Goal: Check status: Check status

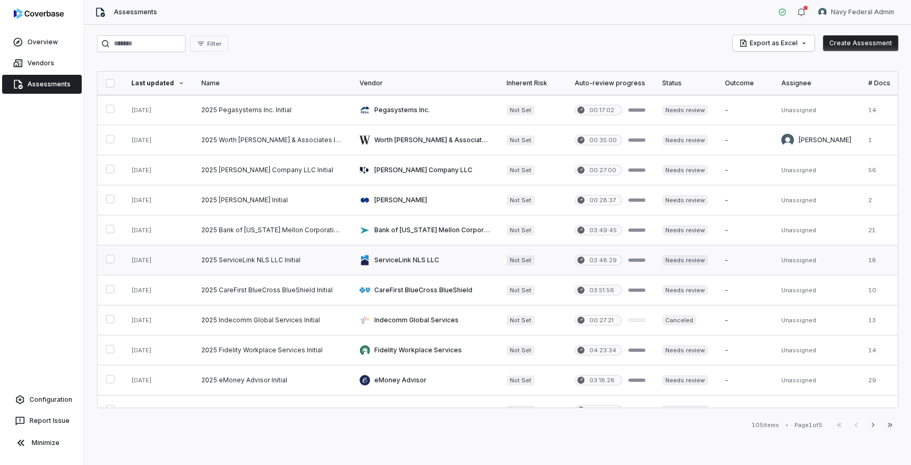
scroll to position [437, 0]
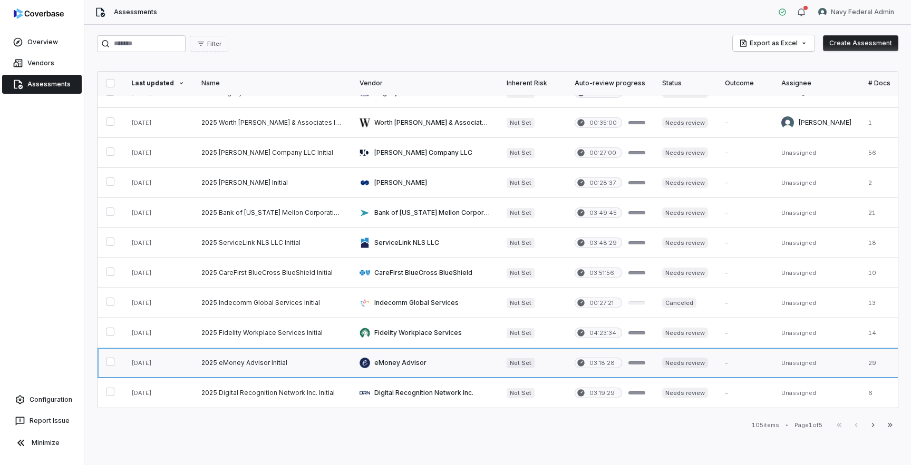
click at [290, 366] on link at bounding box center [272, 363] width 158 height 30
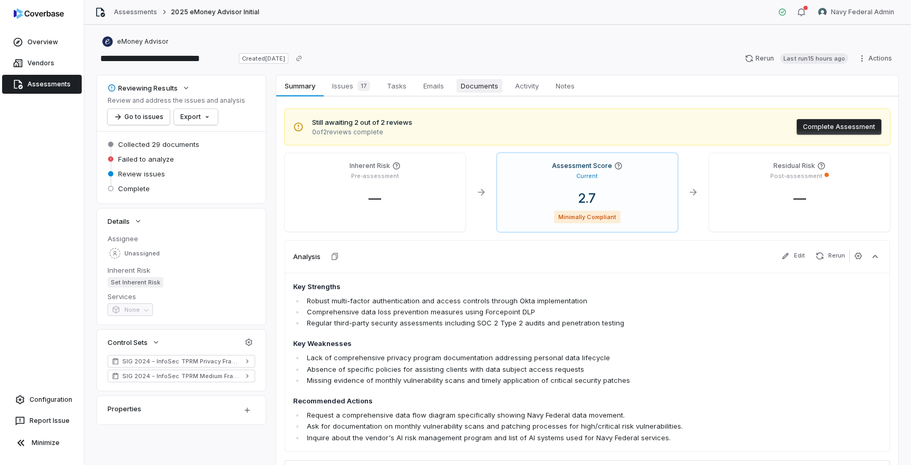
click at [469, 82] on span "Documents" at bounding box center [479, 86] width 46 height 14
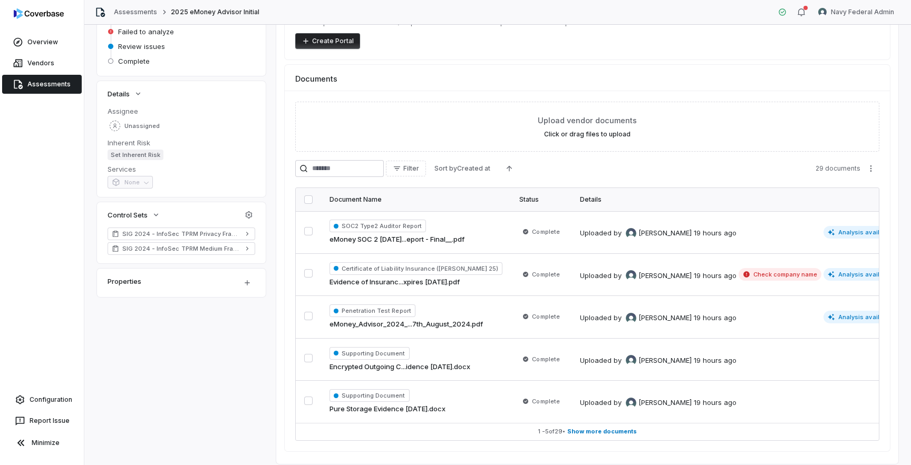
scroll to position [160, 0]
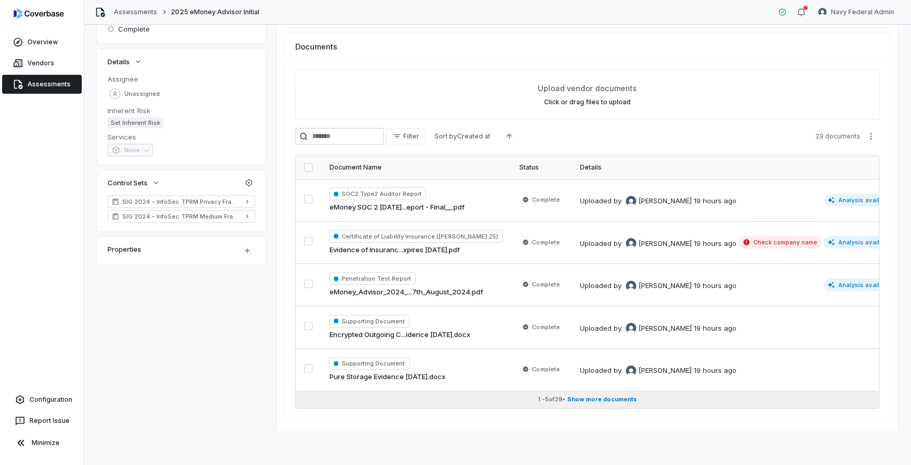
click at [595, 396] on span "Show more documents" at bounding box center [602, 400] width 70 height 8
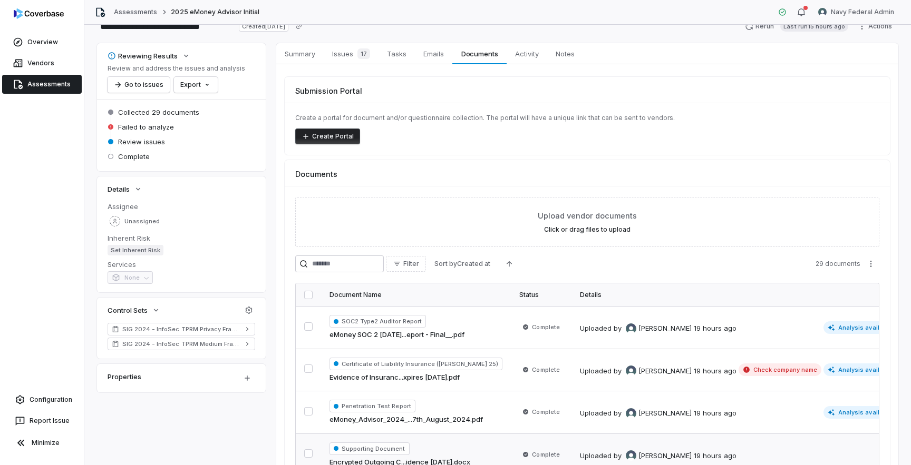
scroll to position [0, 0]
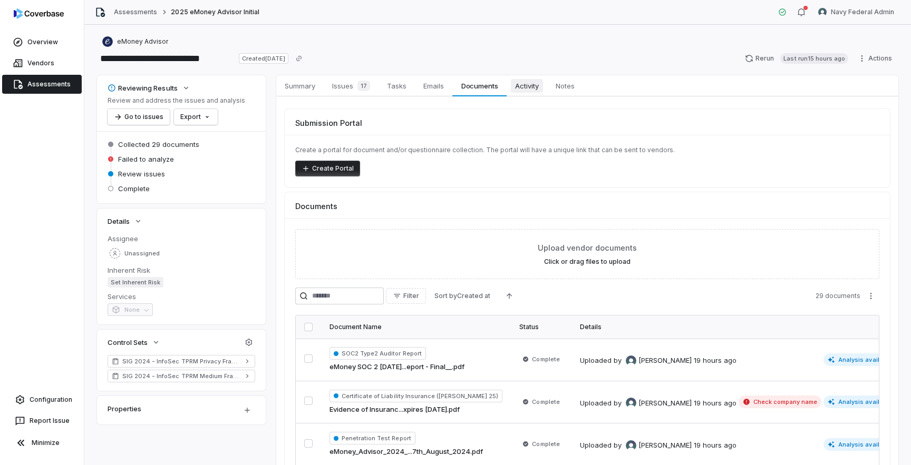
click at [533, 90] on span "Activity" at bounding box center [527, 86] width 32 height 14
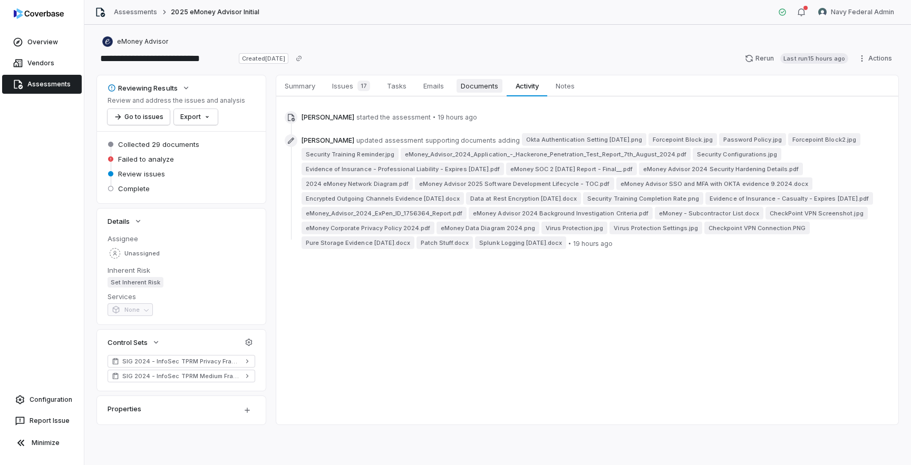
click at [471, 90] on span "Documents" at bounding box center [479, 86] width 46 height 14
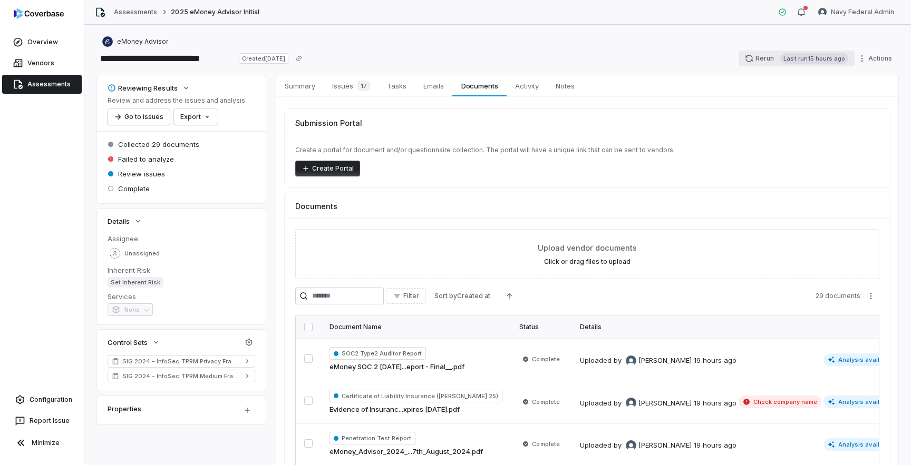
click at [765, 55] on button "Rerun Last run 15 hours ago" at bounding box center [796, 59] width 116 height 16
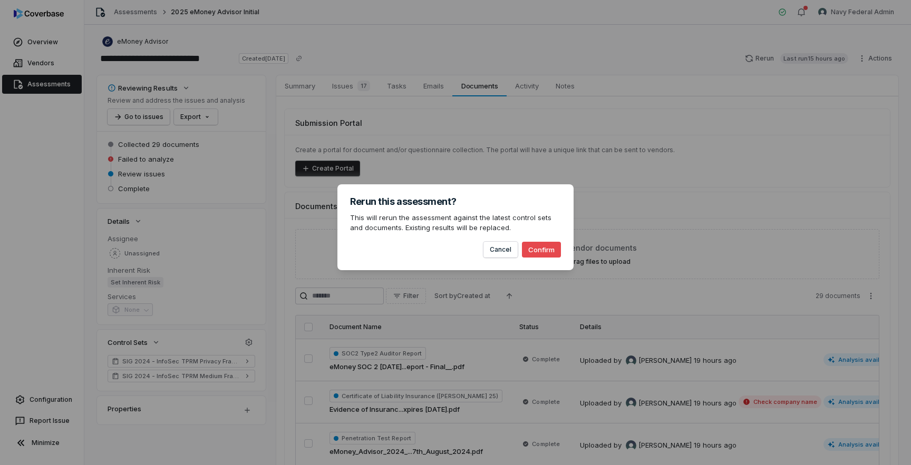
click at [543, 248] on button "Confirm" at bounding box center [541, 250] width 39 height 16
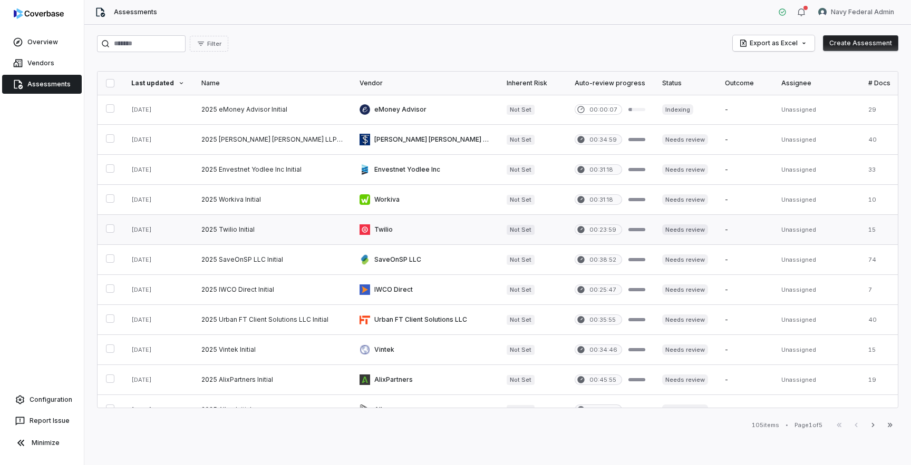
scroll to position [437, 0]
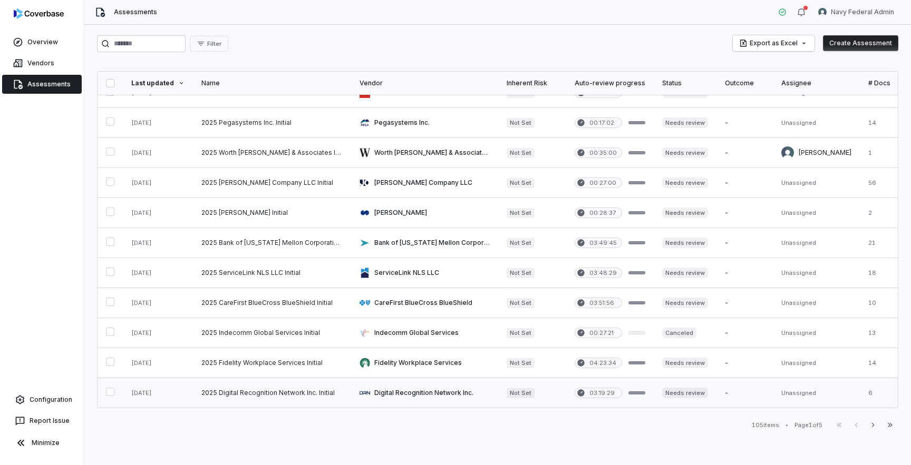
click at [310, 393] on link at bounding box center [272, 393] width 158 height 30
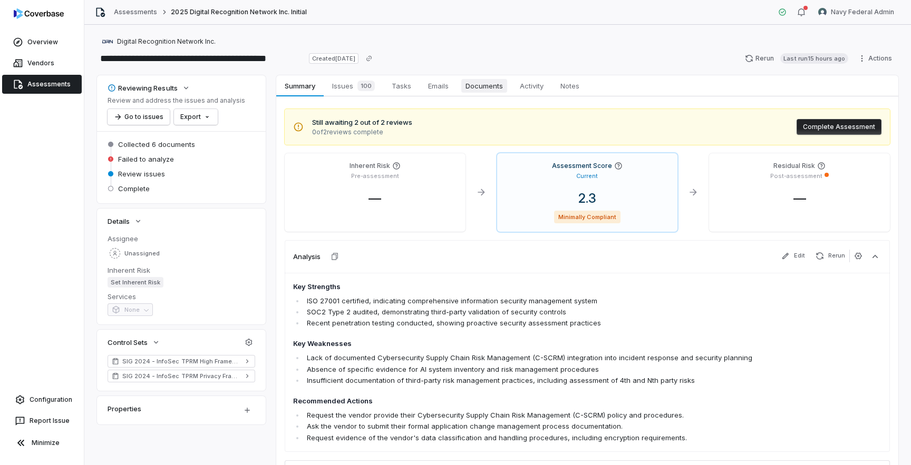
click at [475, 79] on span "Documents" at bounding box center [484, 86] width 46 height 14
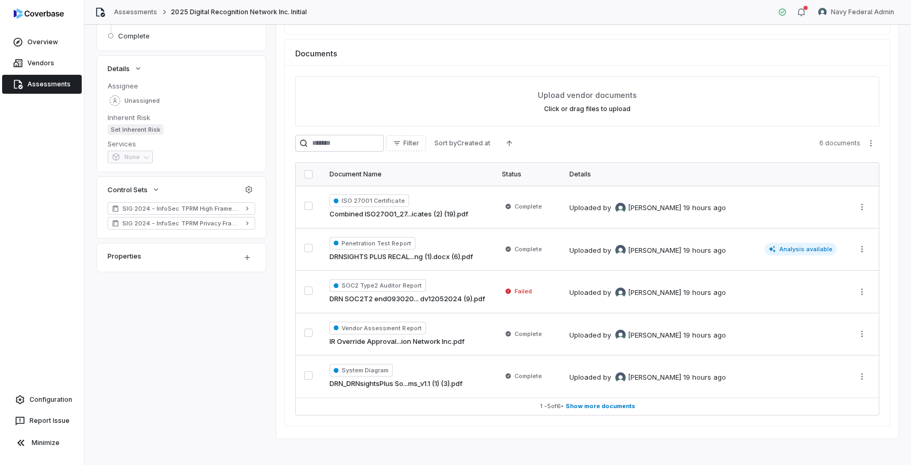
scroll to position [160, 0]
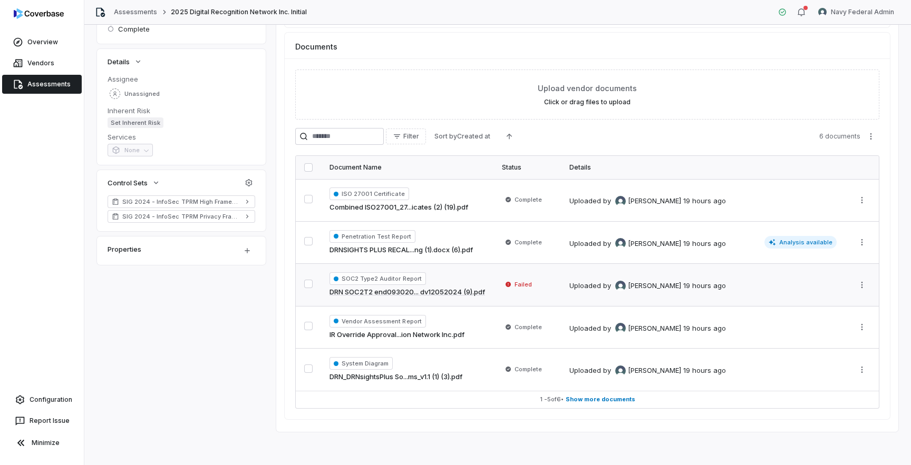
click at [475, 278] on div "SOC2 Type2 Auditor Report DRN SOC2T2 end093020... dv12052024 (9).pdf" at bounding box center [406, 285] width 155 height 25
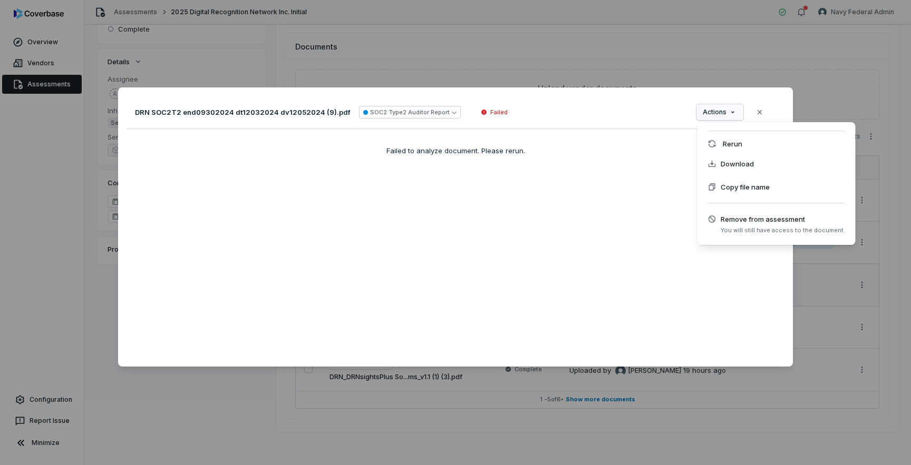
click at [713, 105] on div "Document Preview DRN SOC2T2 end09302024 dt12032024 dv12052024 (9).pdf SOC2 Type…" at bounding box center [455, 233] width 911 height 324
click at [718, 145] on div "Rerun" at bounding box center [777, 143] width 150 height 17
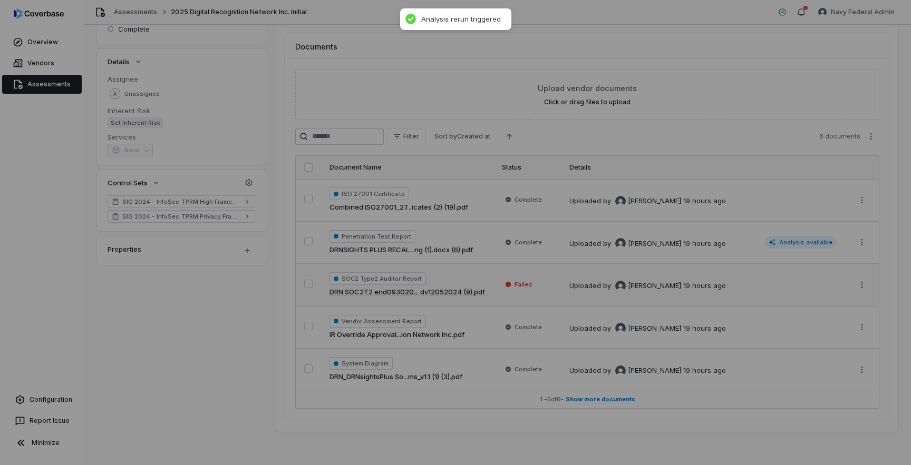
click at [702, 15] on div "Document Preview" at bounding box center [455, 232] width 911 height 465
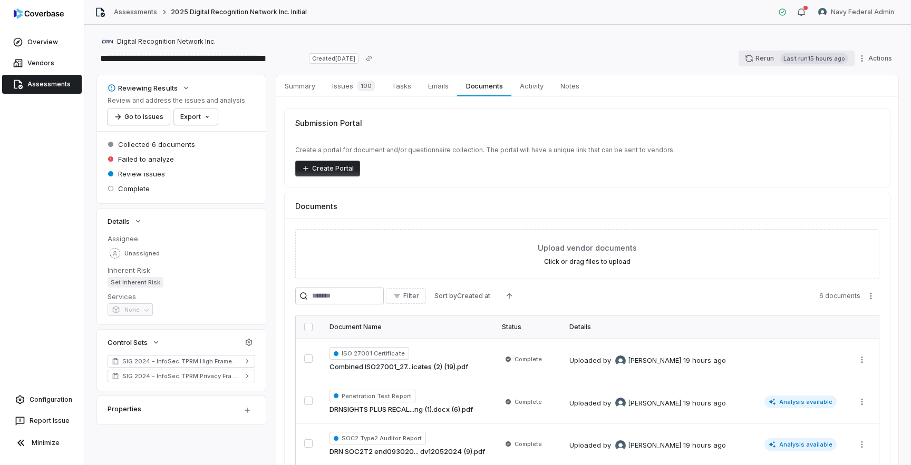
click at [763, 59] on button "Rerun Last run 15 hours ago" at bounding box center [796, 59] width 116 height 16
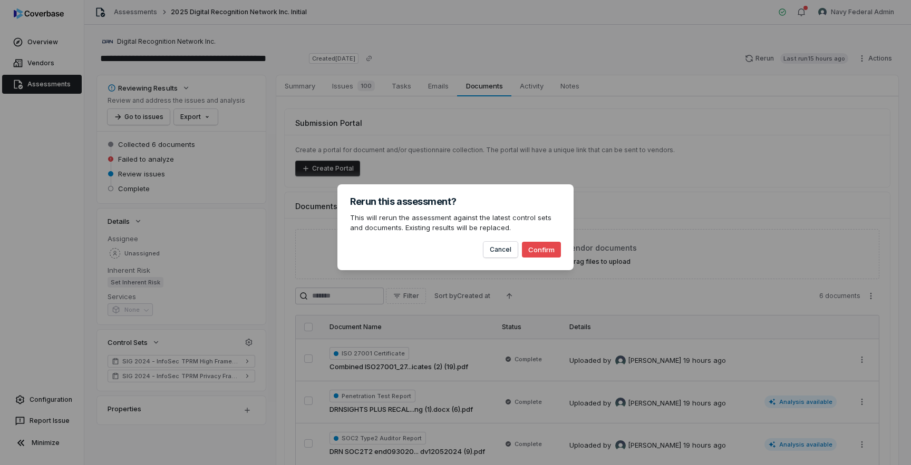
click at [552, 254] on button "Confirm" at bounding box center [541, 250] width 39 height 16
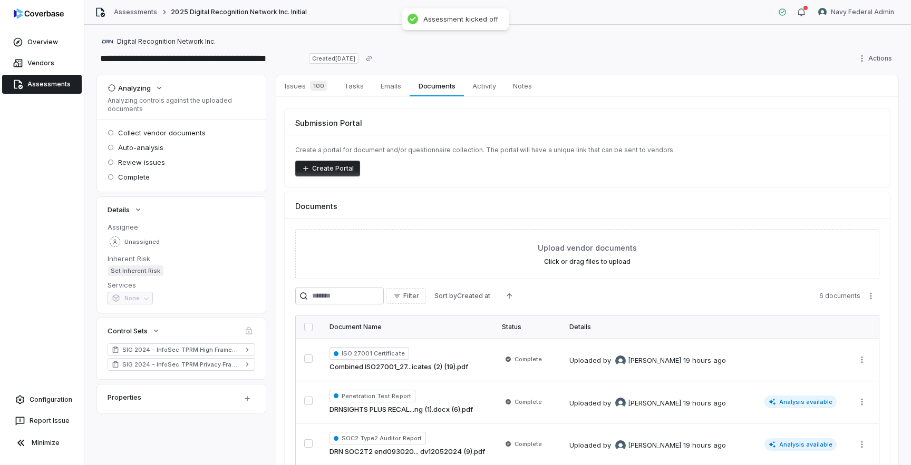
click at [57, 80] on link "Assessments" at bounding box center [42, 84] width 80 height 19
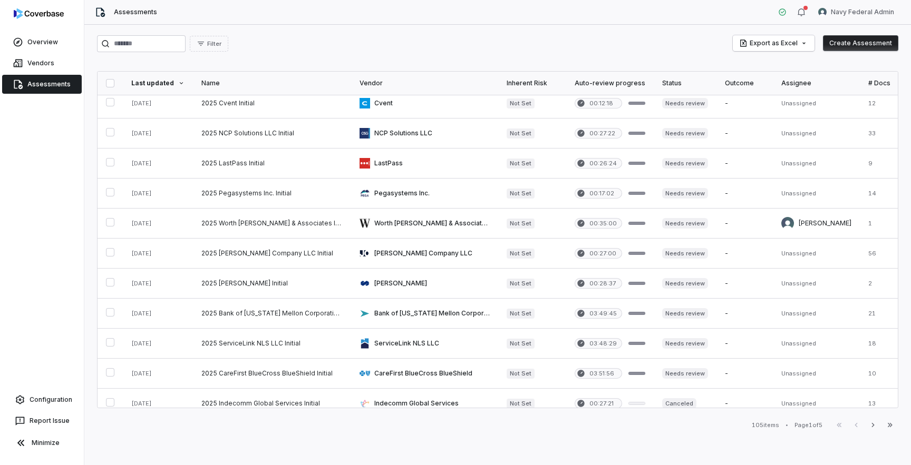
scroll to position [437, 0]
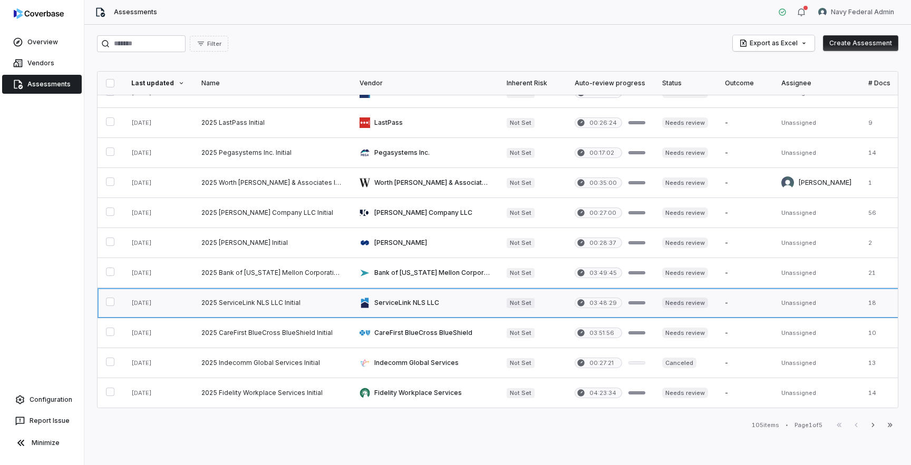
click at [273, 300] on link at bounding box center [272, 303] width 158 height 30
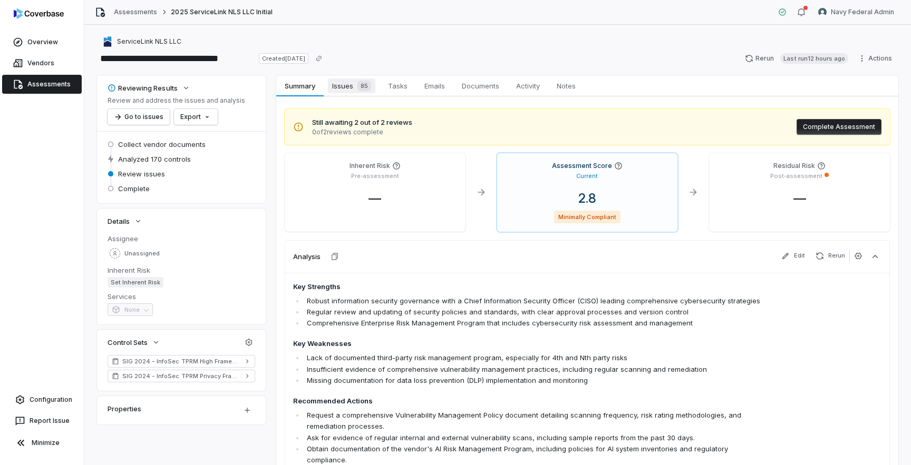
click at [346, 90] on span "Issues 85" at bounding box center [351, 86] width 47 height 15
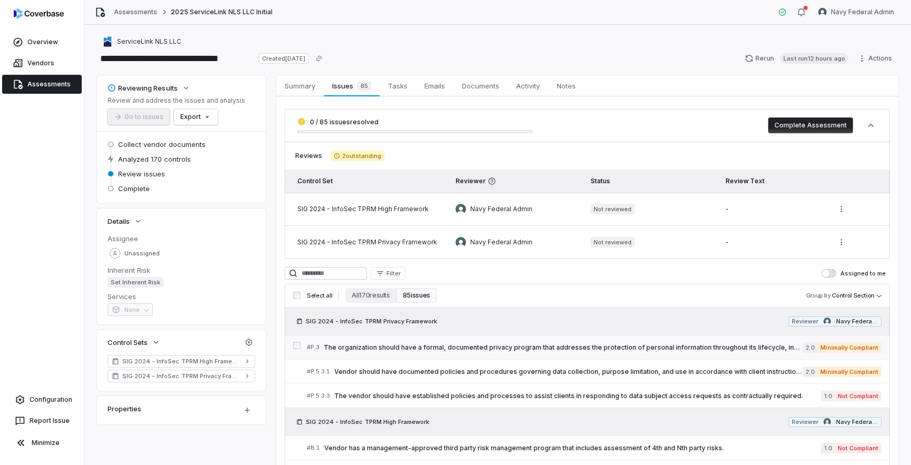
click at [409, 349] on span "The organization should have a formal, documented privacy program that addresse…" at bounding box center [563, 348] width 479 height 8
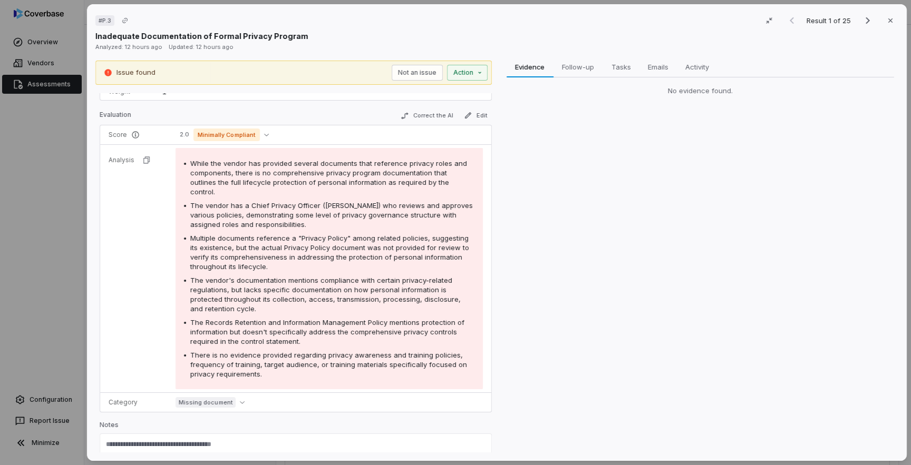
scroll to position [164, 0]
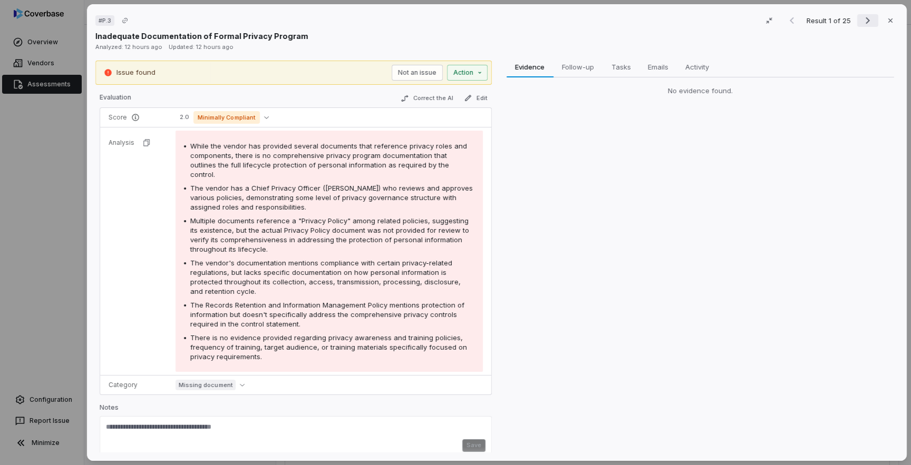
click at [865, 23] on icon "Next result" at bounding box center [867, 20] width 13 height 13
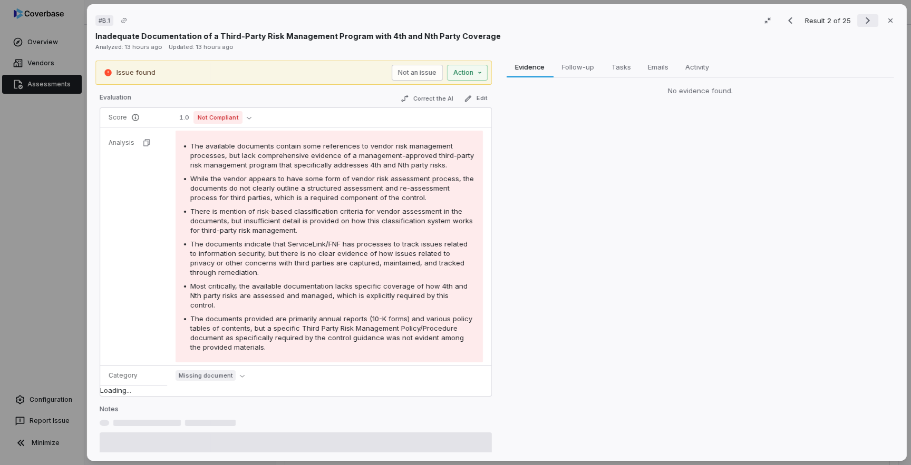
scroll to position [83, 0]
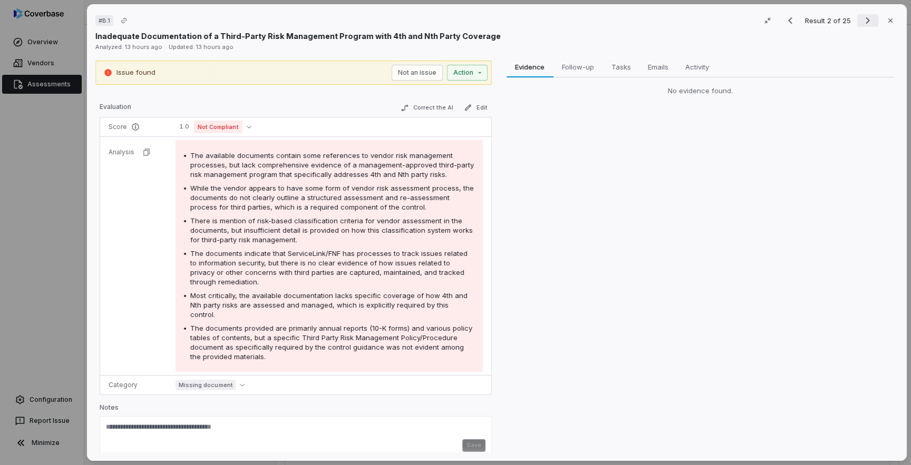
click at [865, 23] on icon "Next result" at bounding box center [867, 20] width 13 height 13
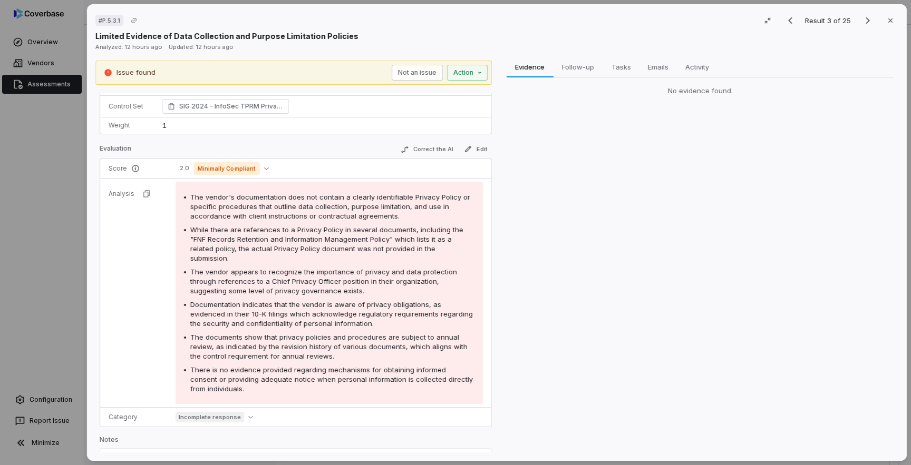
scroll to position [125, 0]
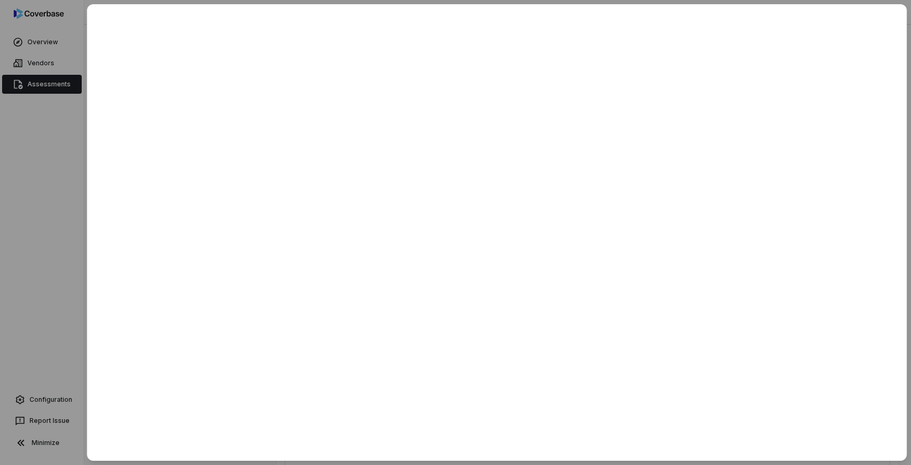
click at [59, 242] on div at bounding box center [455, 232] width 911 height 465
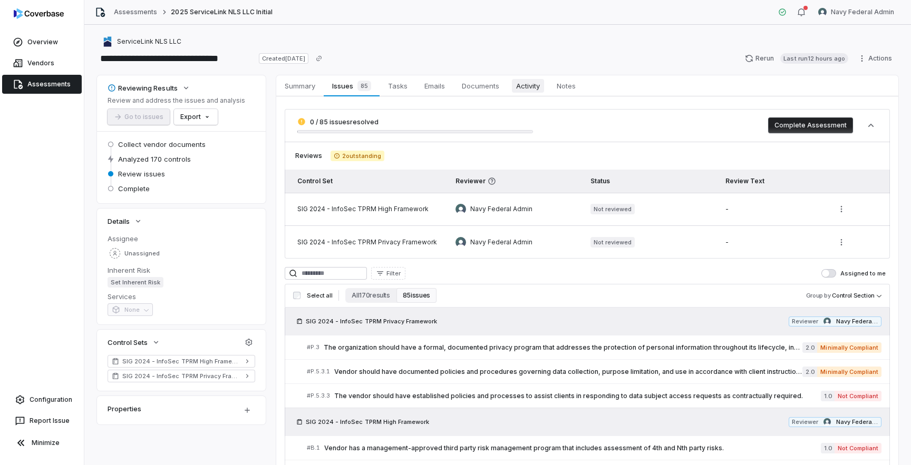
click at [532, 88] on span "Activity" at bounding box center [528, 86] width 32 height 14
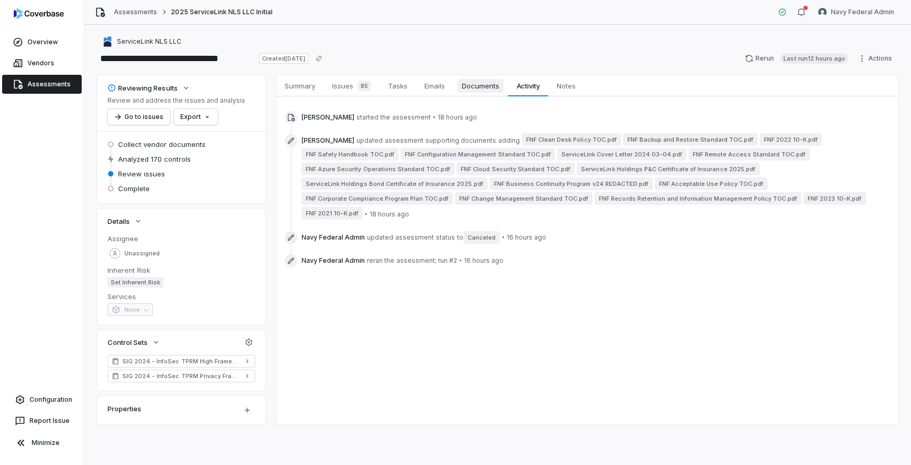
click at [478, 86] on span "Documents" at bounding box center [481, 86] width 46 height 14
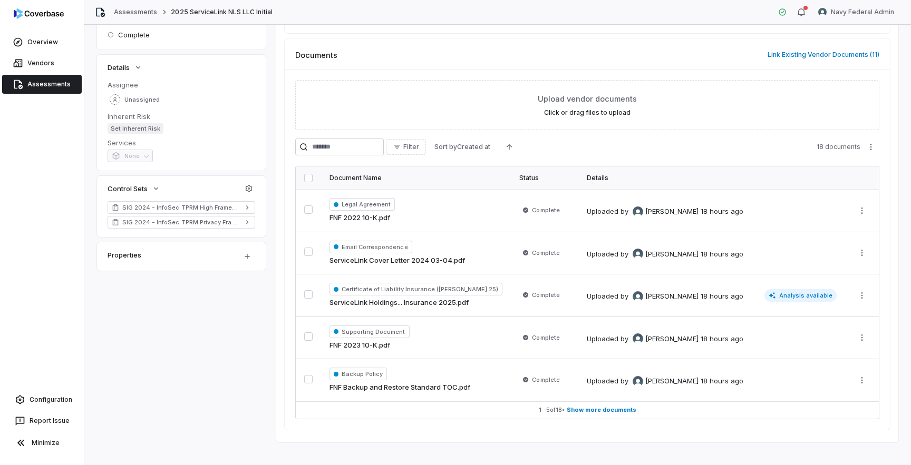
scroll to position [164, 0]
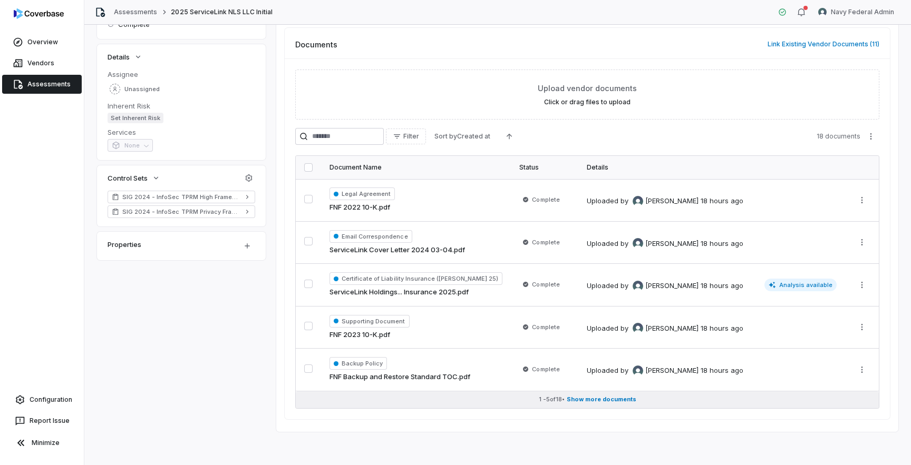
click at [590, 397] on span "Show more documents" at bounding box center [602, 400] width 70 height 8
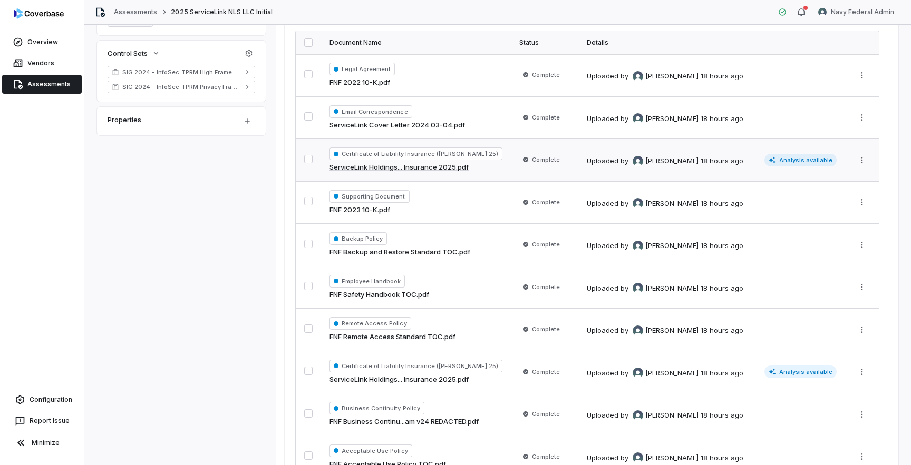
scroll to position [0, 0]
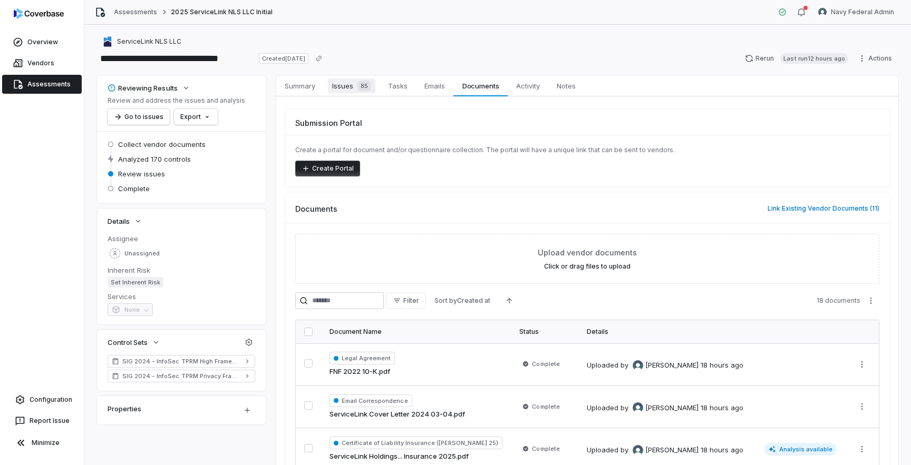
click at [358, 90] on div "85" at bounding box center [362, 86] width 18 height 11
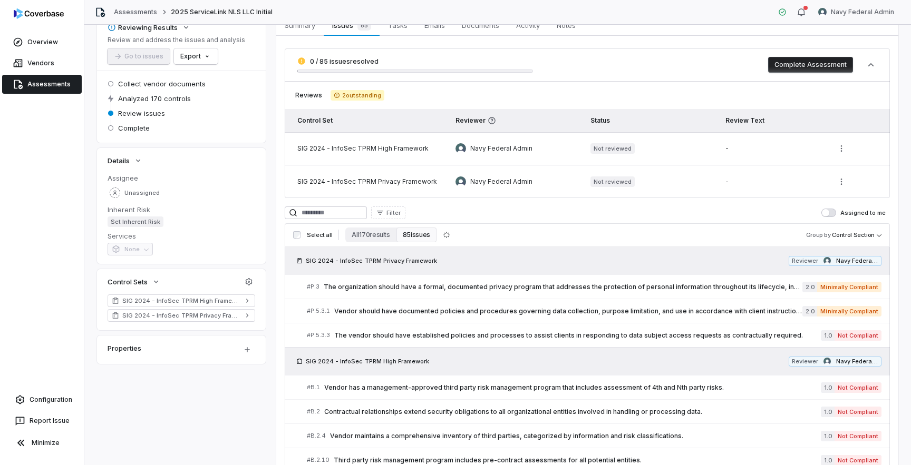
scroll to position [95, 0]
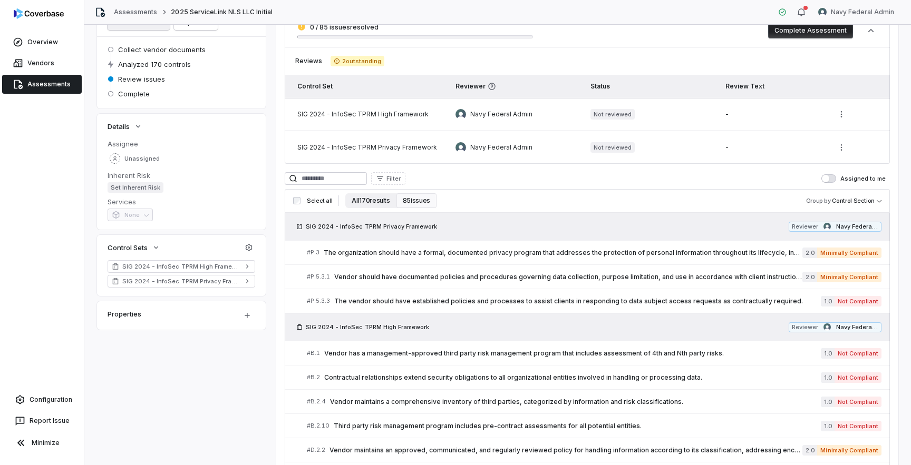
click at [379, 200] on button "All 170 results" at bounding box center [370, 200] width 51 height 15
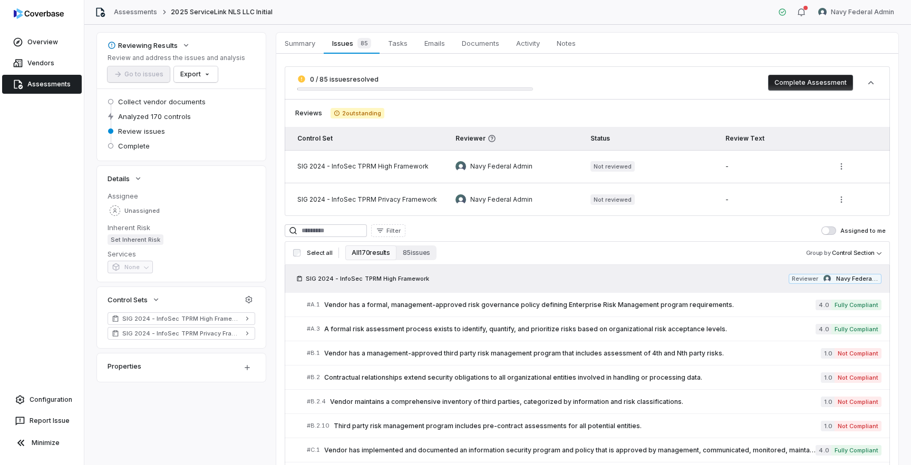
scroll to position [155, 0]
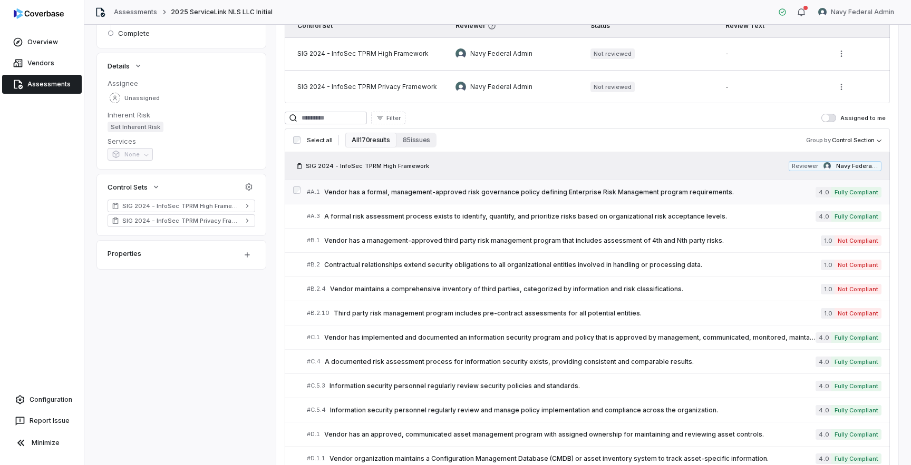
click at [427, 194] on span "Vendor has a formal, management-approved risk governance policy defining Enterp…" at bounding box center [569, 192] width 491 height 8
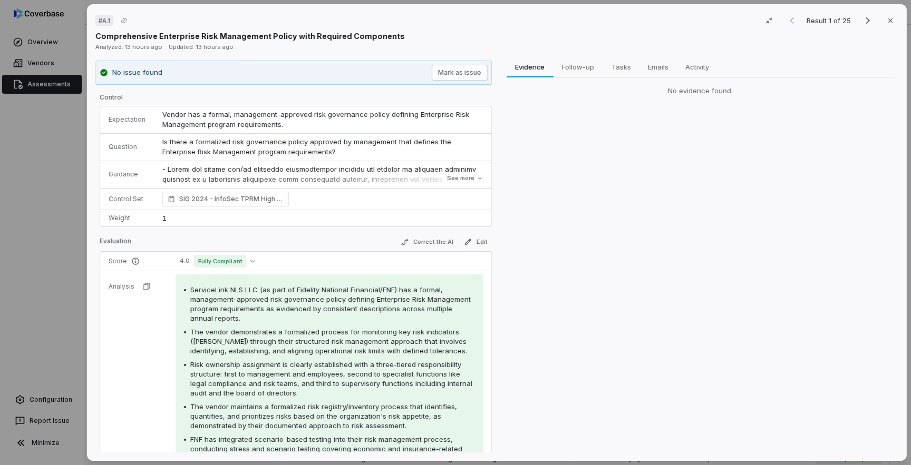
scroll to position [124, 0]
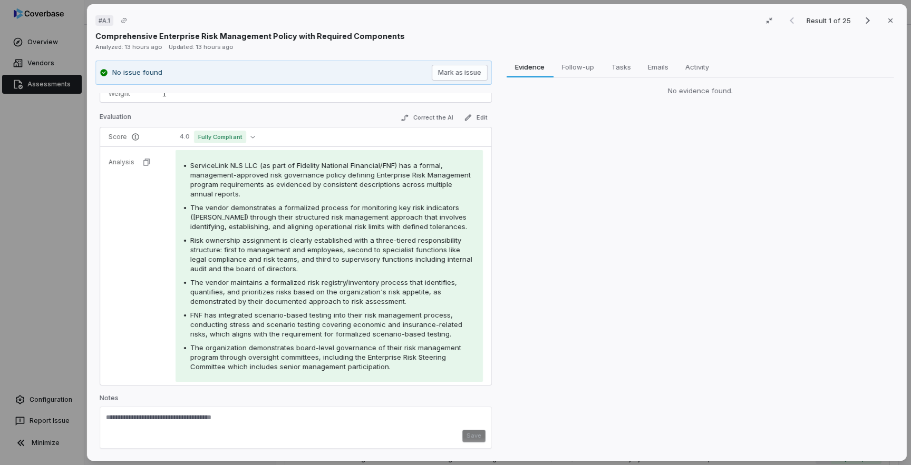
click at [55, 202] on div "# A.1 Result 1 of 25 Close Comprehensive Enterprise Risk Management Policy with…" at bounding box center [455, 232] width 911 height 465
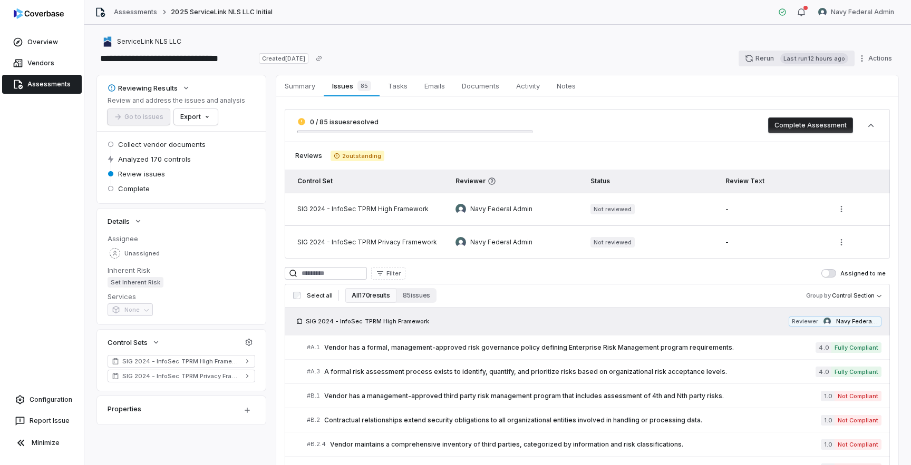
click at [761, 62] on button "Rerun Last run 12 hours ago" at bounding box center [796, 59] width 116 height 16
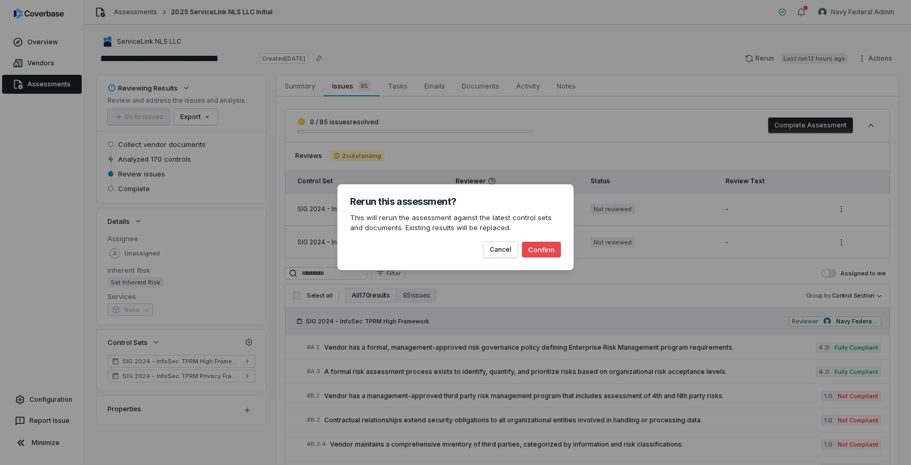
click at [544, 248] on button "Confirm" at bounding box center [541, 250] width 39 height 16
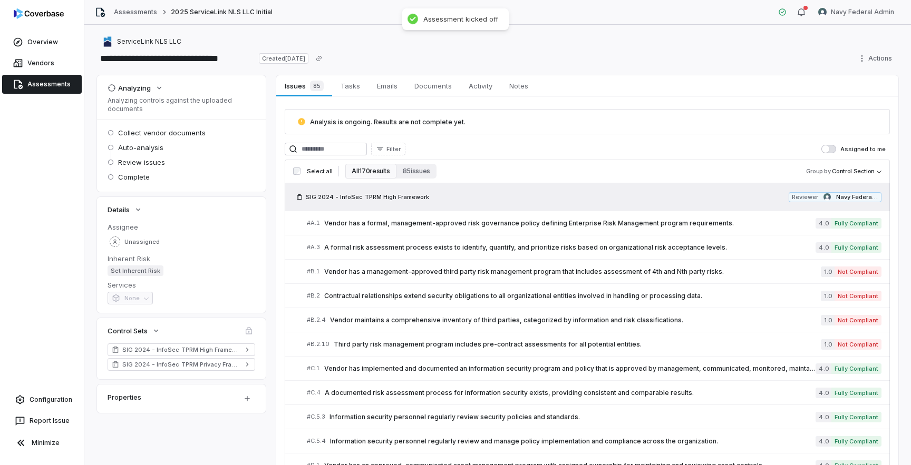
click at [37, 86] on link "Assessments" at bounding box center [42, 84] width 80 height 19
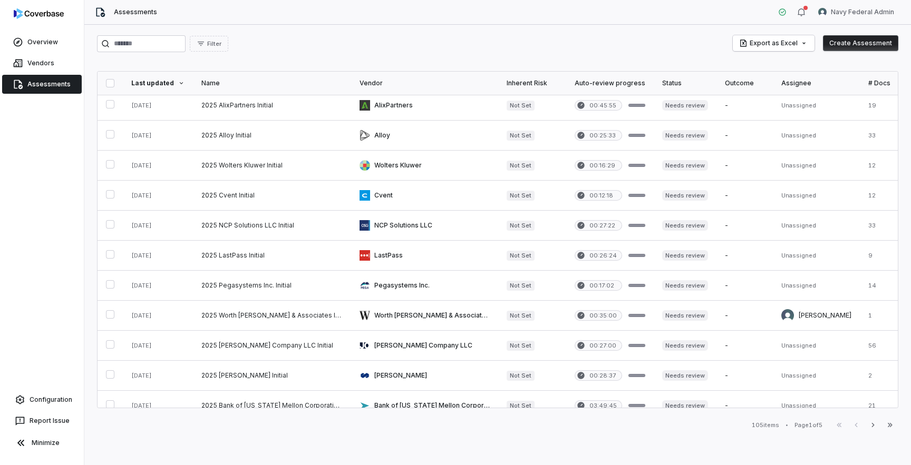
scroll to position [437, 0]
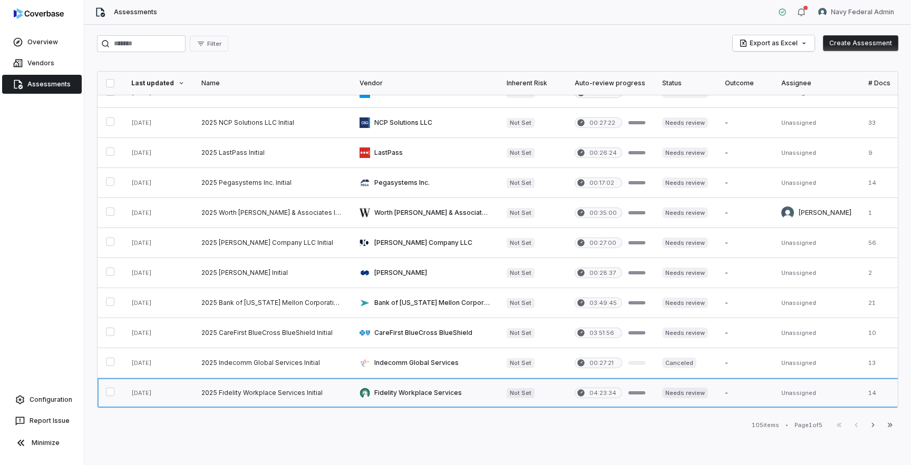
click at [257, 393] on link at bounding box center [272, 393] width 158 height 30
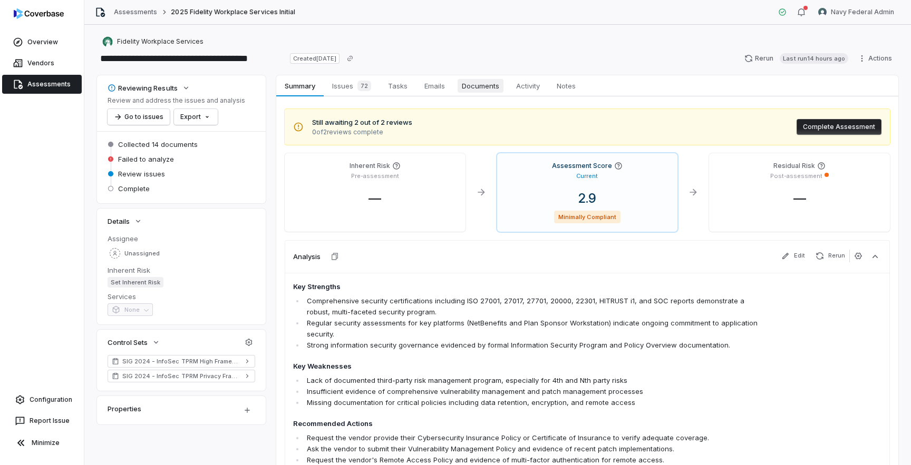
click at [472, 86] on span "Documents" at bounding box center [481, 86] width 46 height 14
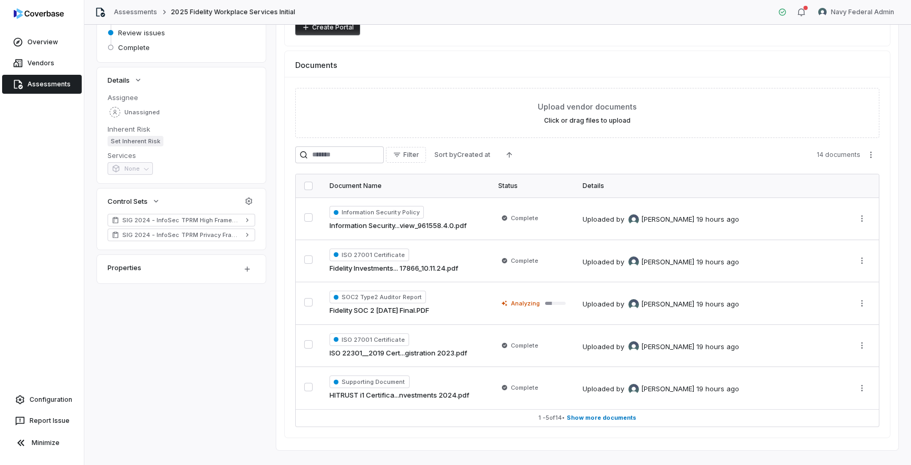
scroll to position [160, 0]
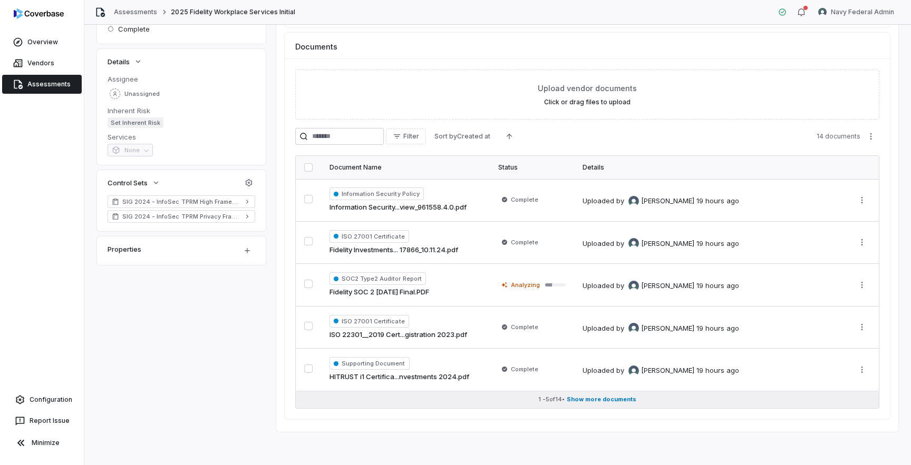
click at [577, 401] on span "Show more documents" at bounding box center [602, 400] width 70 height 8
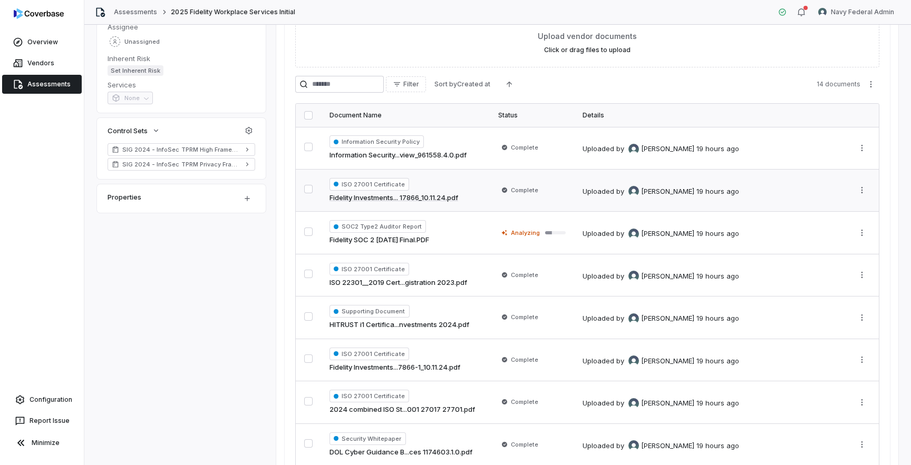
scroll to position [0, 0]
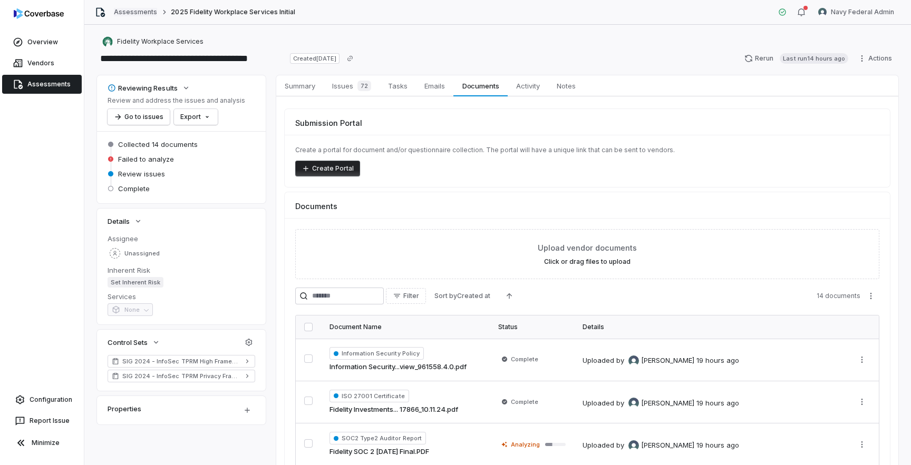
click at [148, 11] on link "Assessments" at bounding box center [135, 12] width 43 height 8
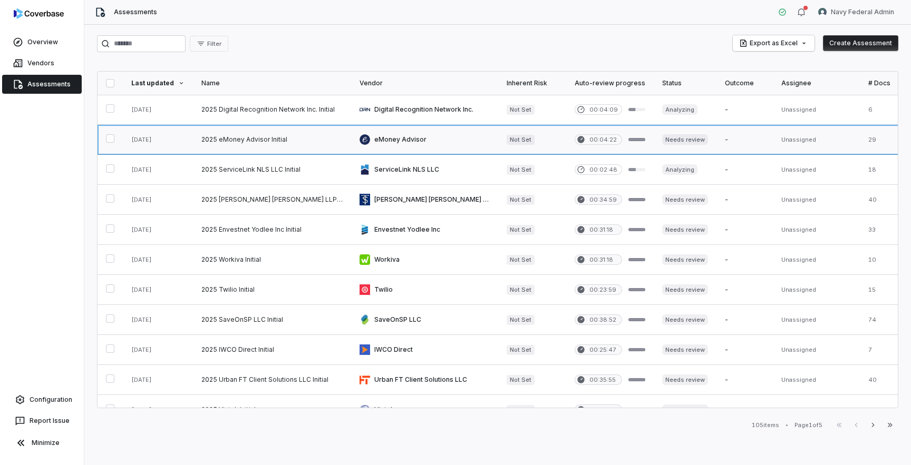
click at [275, 140] on link at bounding box center [272, 140] width 158 height 30
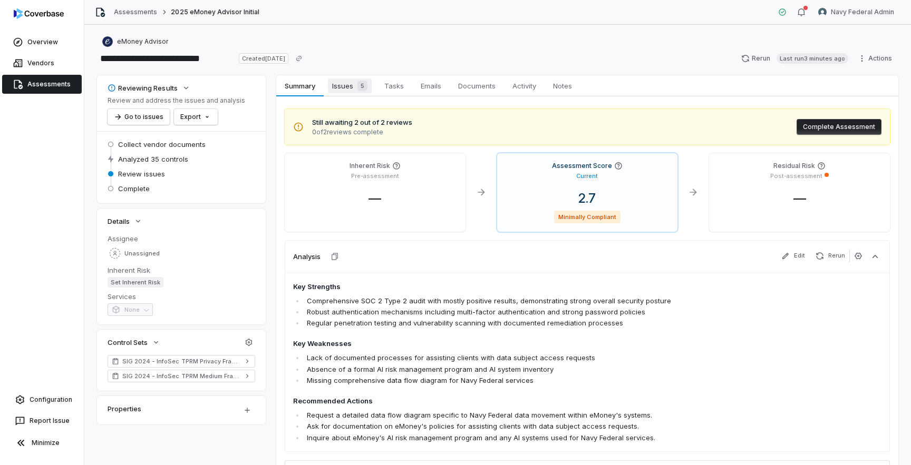
click at [349, 81] on span "Issues 5" at bounding box center [350, 86] width 44 height 15
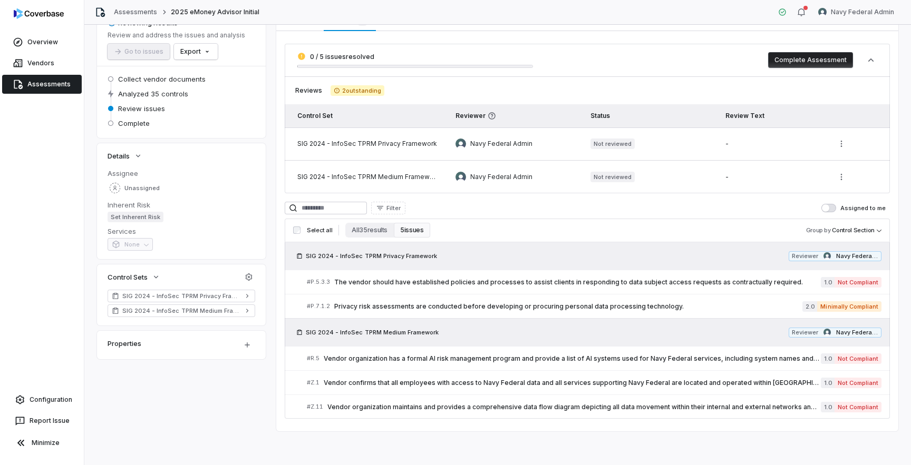
scroll to position [65, 0]
click at [410, 252] on span "SIG 2024 - InfoSec TPRM Privacy Framework" at bounding box center [371, 256] width 131 height 8
click at [377, 232] on button "All 35 results" at bounding box center [369, 230] width 48 height 15
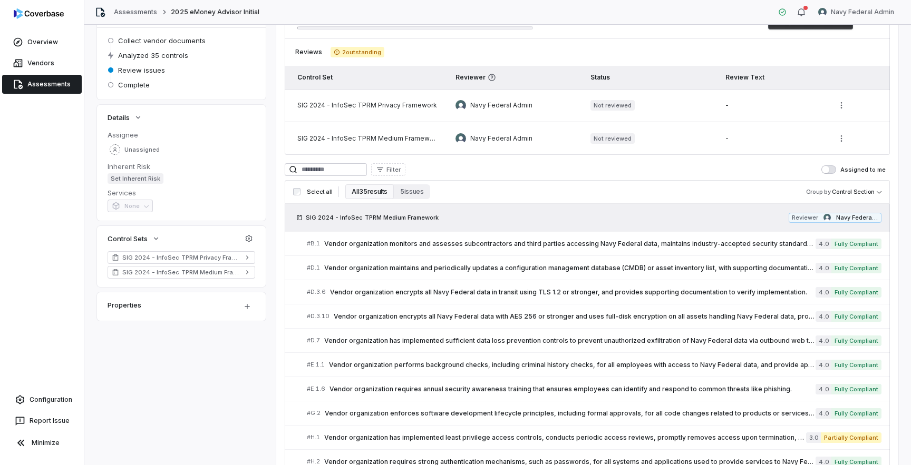
scroll to position [108, 0]
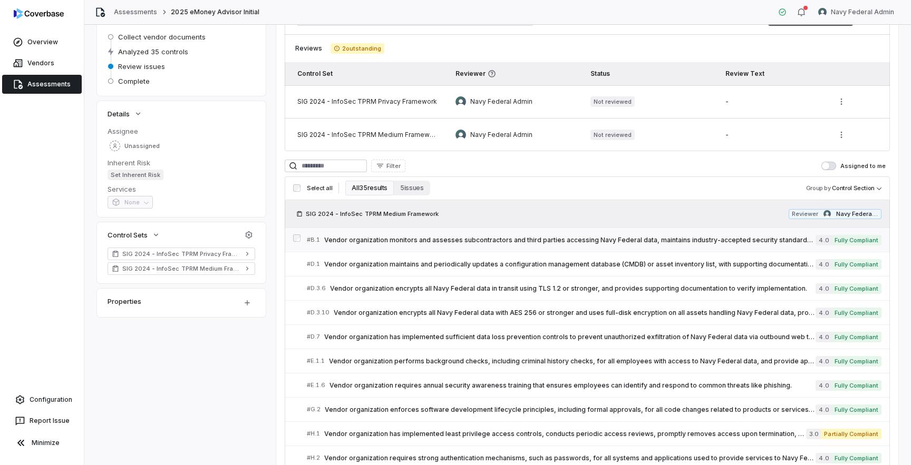
click at [402, 244] on div "# B.1 Vendor organization monitors and assesses subcontractors and third partie…" at bounding box center [561, 240] width 509 height 11
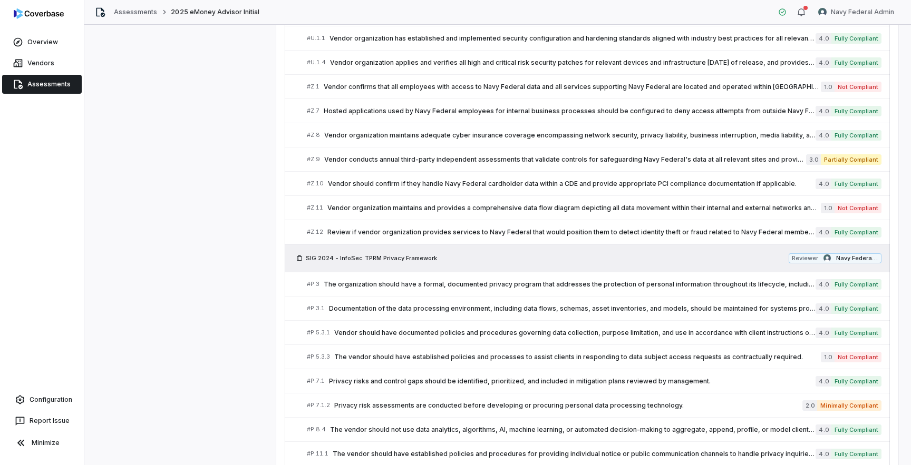
scroll to position [793, 0]
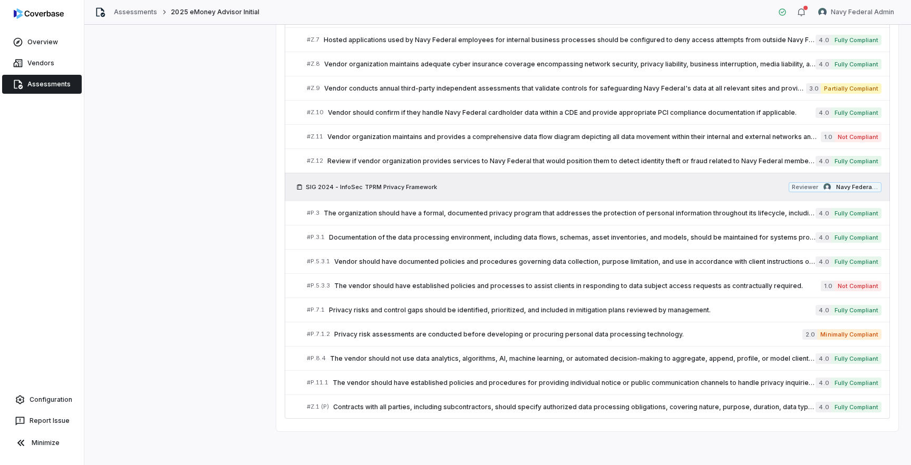
click at [368, 186] on span "SIG 2024 - InfoSec TPRM Privacy Framework" at bounding box center [371, 187] width 131 height 8
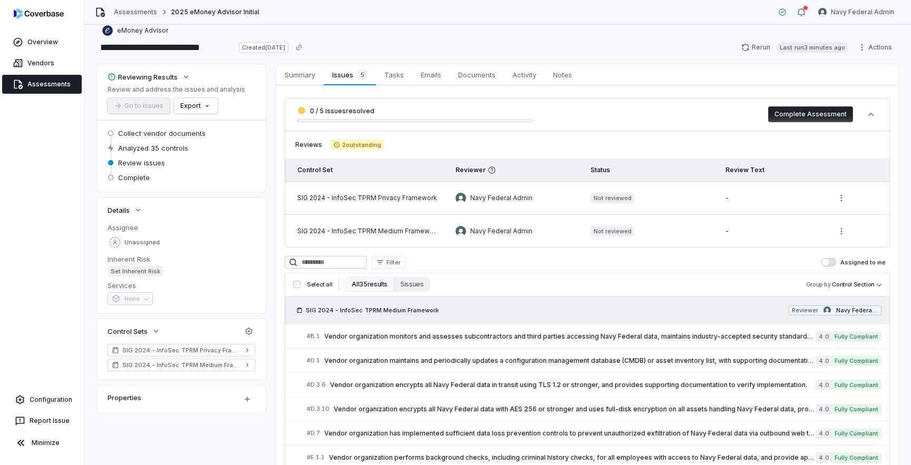
scroll to position [9, 0]
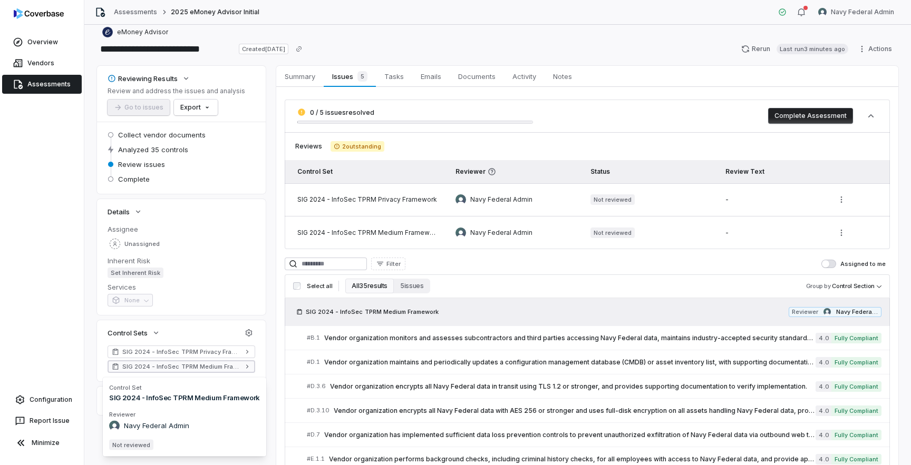
click at [230, 367] on span "SIG 2024 - InfoSec TPRM Medium Framework" at bounding box center [181, 367] width 118 height 8
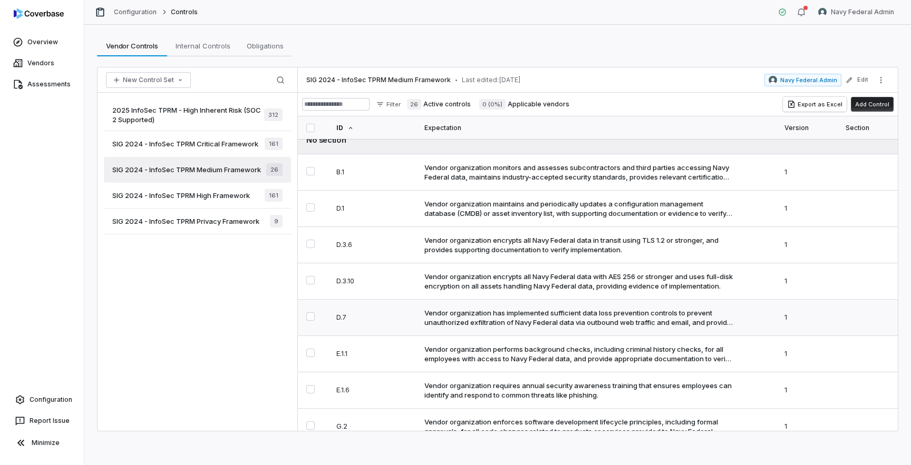
scroll to position [17, 0]
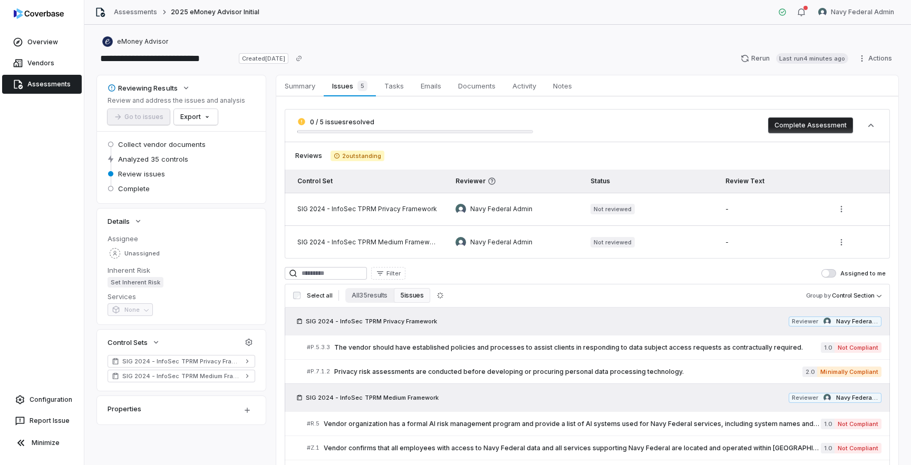
click at [55, 87] on link "Assessments" at bounding box center [42, 84] width 80 height 19
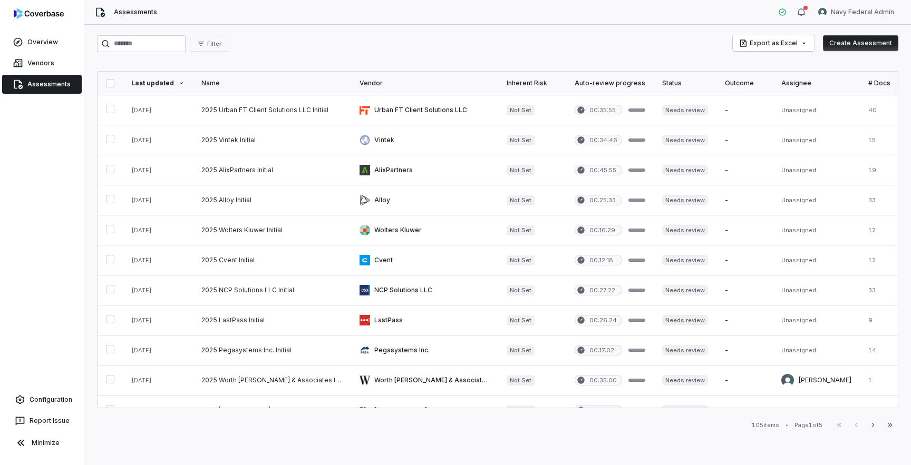
scroll to position [437, 0]
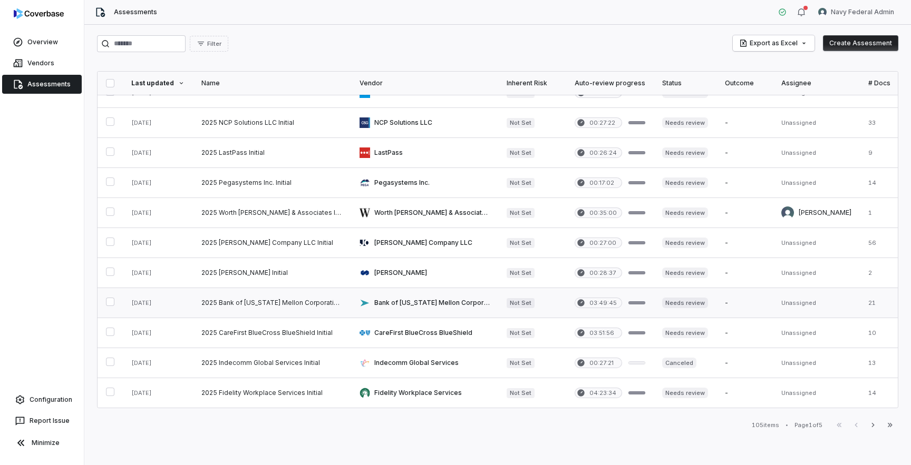
click at [287, 306] on link at bounding box center [272, 303] width 158 height 30
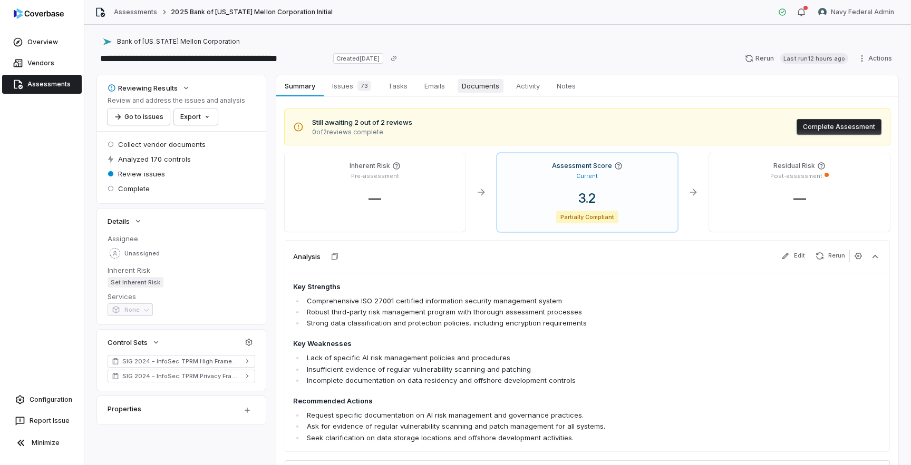
click at [475, 86] on span "Documents" at bounding box center [481, 86] width 46 height 14
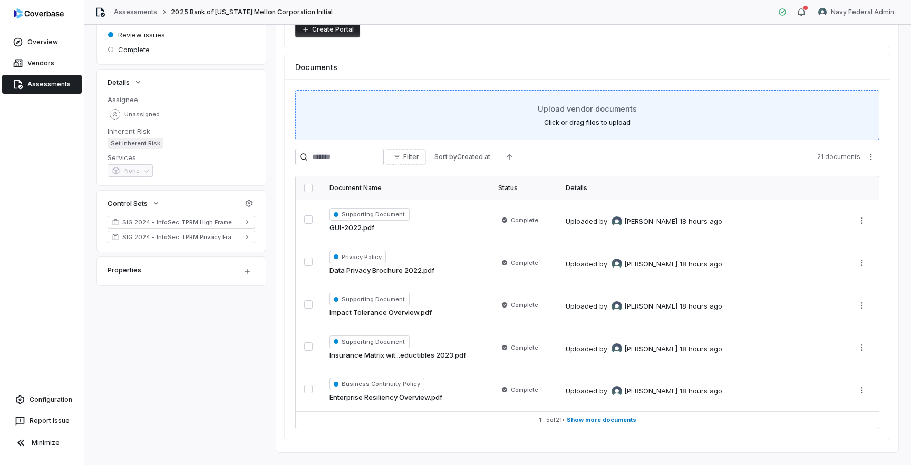
scroll to position [160, 0]
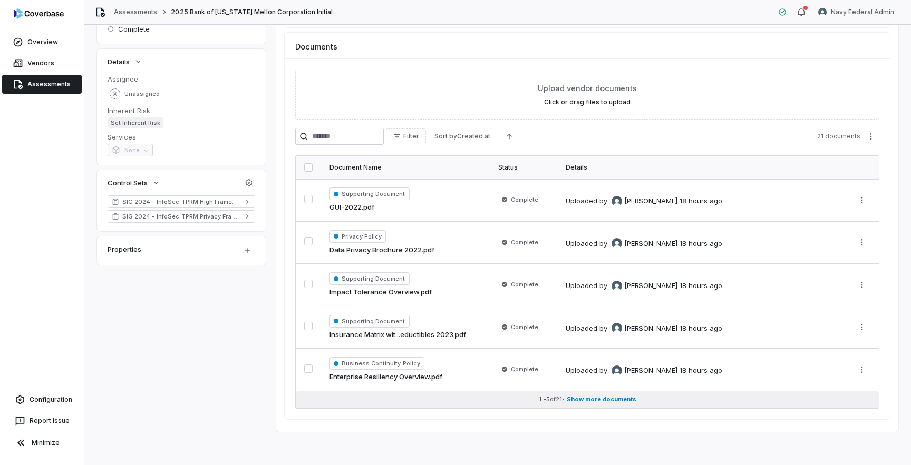
click at [610, 400] on span "Show more documents" at bounding box center [602, 400] width 70 height 8
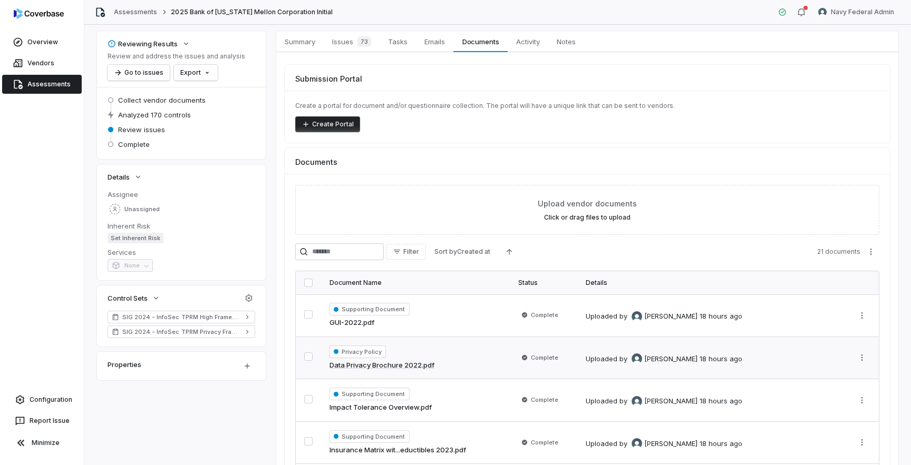
scroll to position [0, 0]
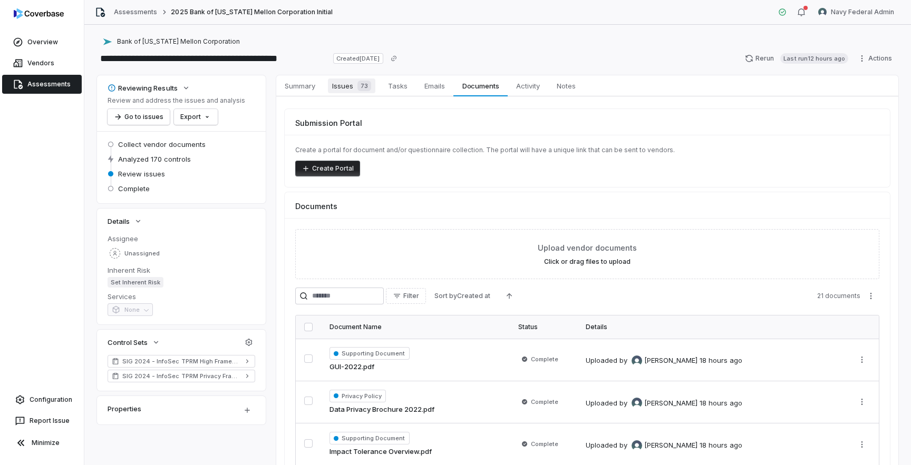
click at [344, 85] on span "Issues 73" at bounding box center [351, 86] width 47 height 15
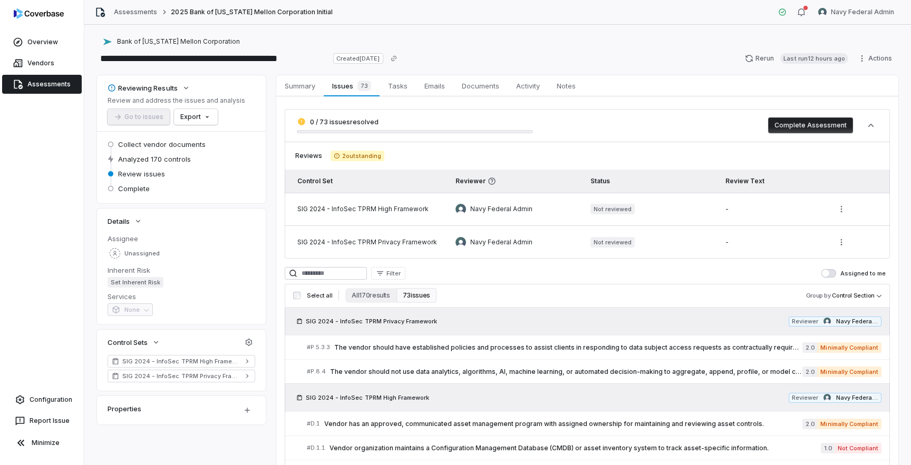
scroll to position [6, 0]
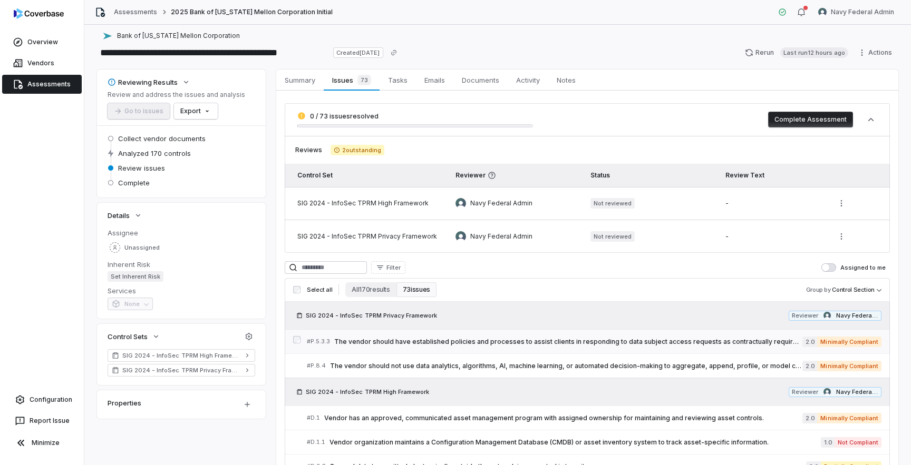
click at [440, 346] on div "# P.5.3.3 The vendor should have established policies and processes to assist c…" at bounding box center [554, 341] width 495 height 11
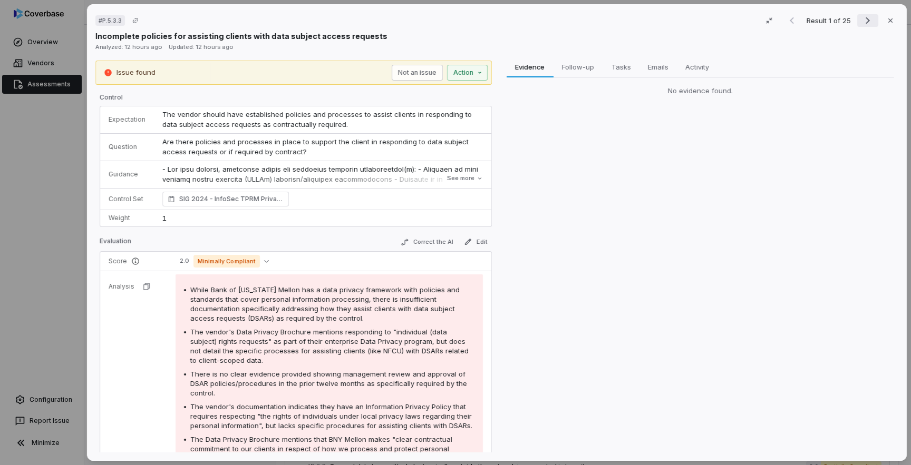
click at [864, 24] on icon "Next result" at bounding box center [867, 20] width 13 height 13
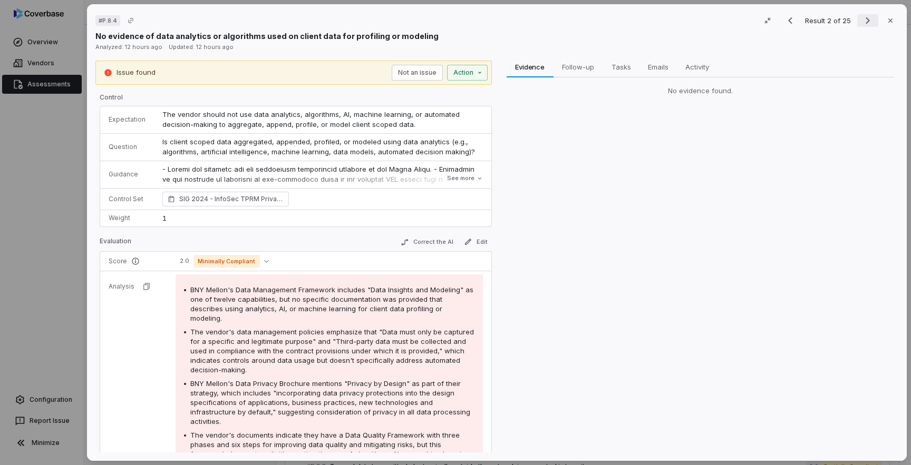
click at [864, 24] on icon "Next result" at bounding box center [867, 20] width 13 height 13
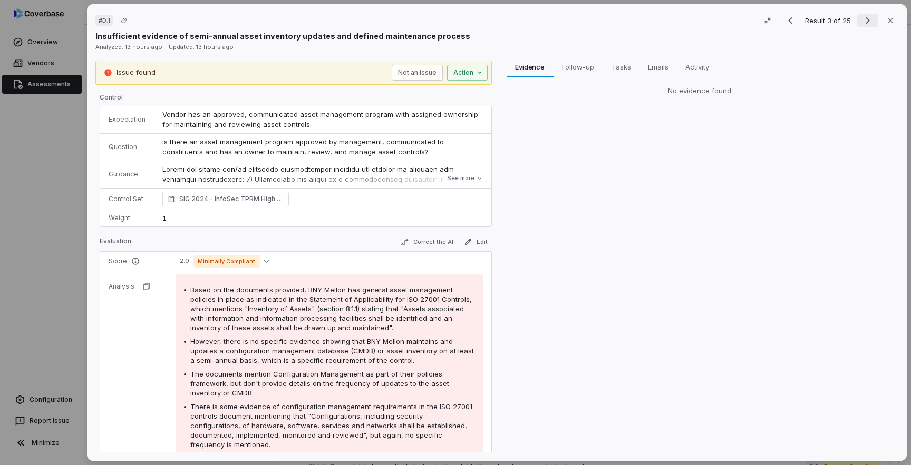
click at [865, 18] on icon "Next result" at bounding box center [867, 20] width 13 height 13
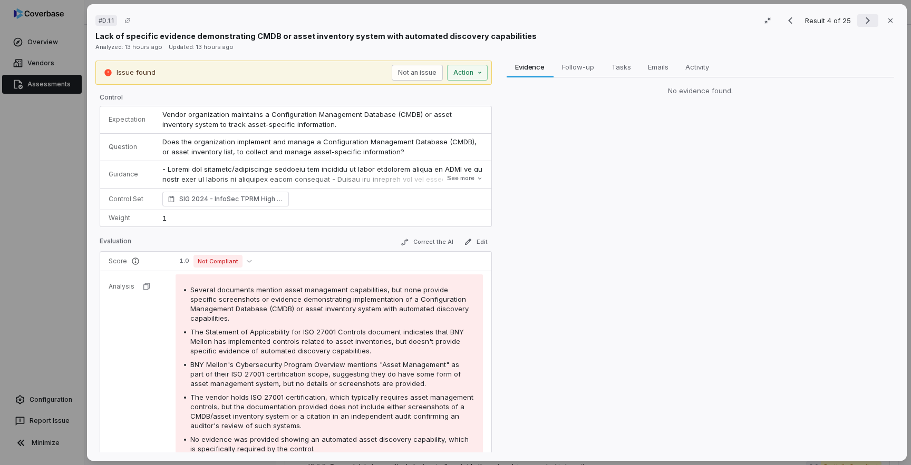
click at [865, 18] on icon "Next result" at bounding box center [867, 20] width 13 height 13
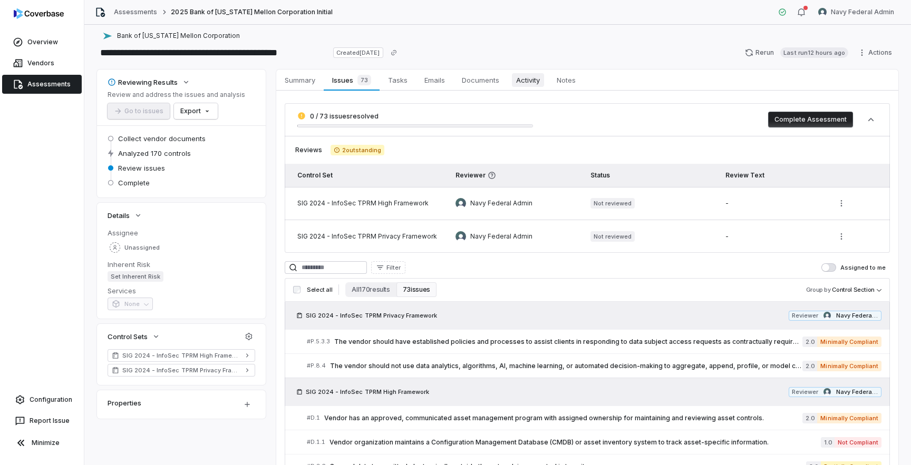
click at [530, 83] on span "Activity" at bounding box center [528, 80] width 32 height 14
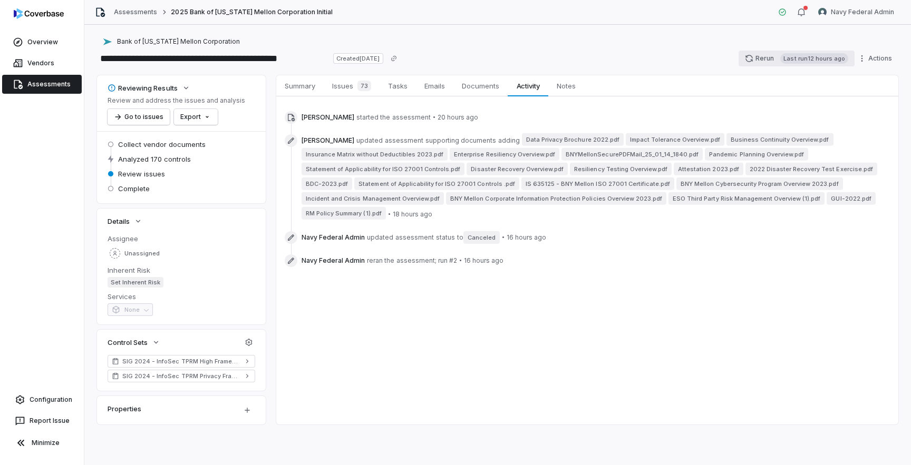
click at [757, 55] on button "Rerun Last run 12 hours ago" at bounding box center [796, 59] width 116 height 16
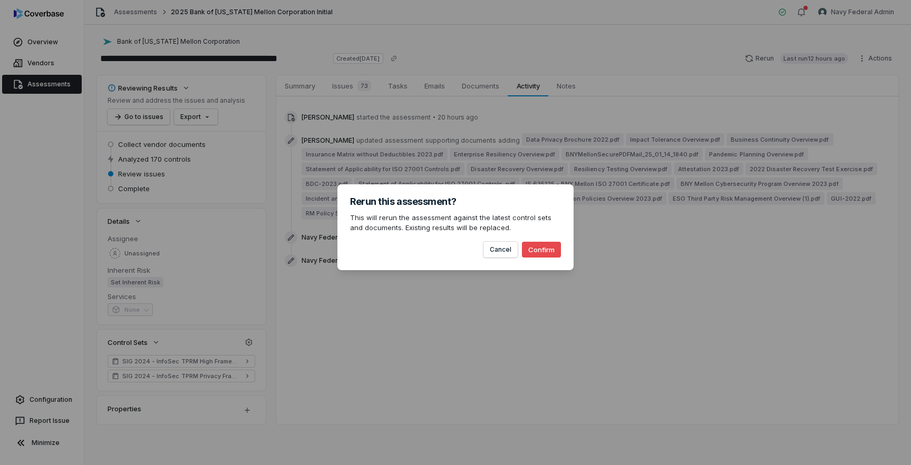
click at [540, 249] on button "Confirm" at bounding box center [541, 250] width 39 height 16
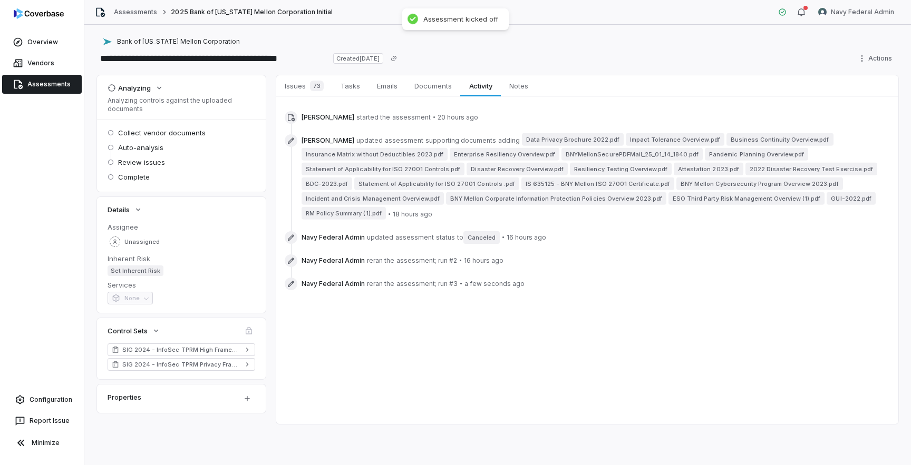
click at [61, 84] on link "Assessments" at bounding box center [42, 84] width 80 height 19
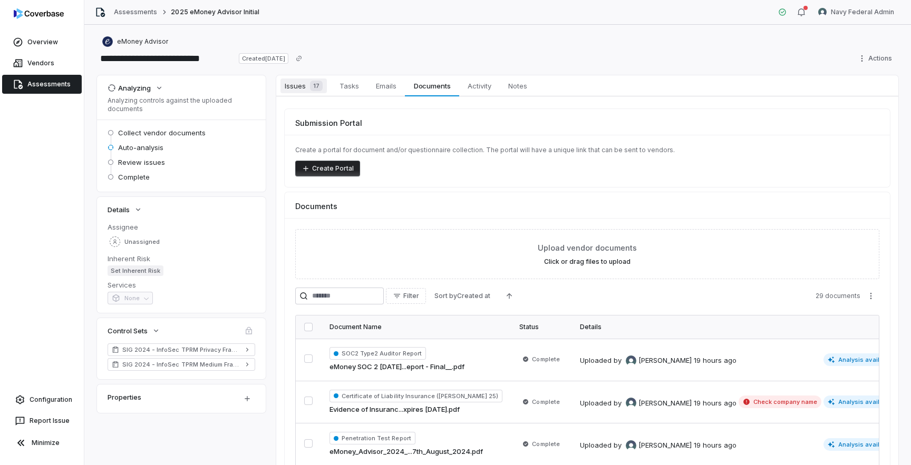
click at [293, 91] on span "Issues 17" at bounding box center [303, 86] width 46 height 15
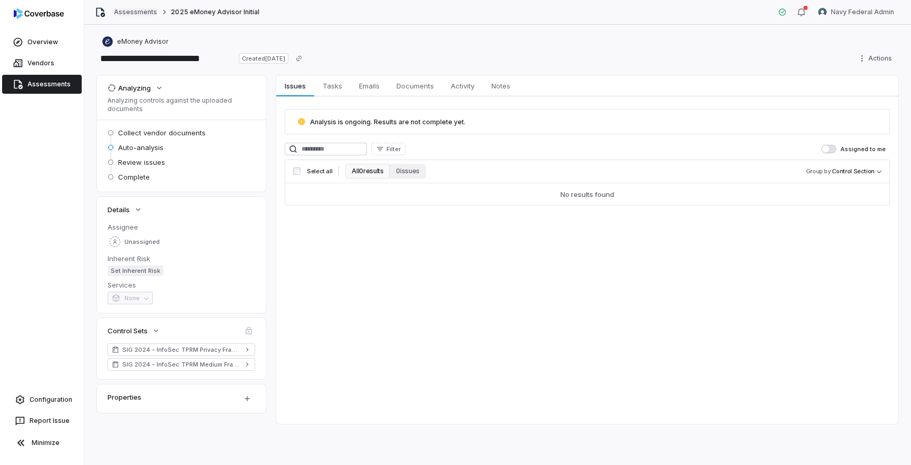
click at [143, 13] on link "Assessments" at bounding box center [135, 12] width 43 height 8
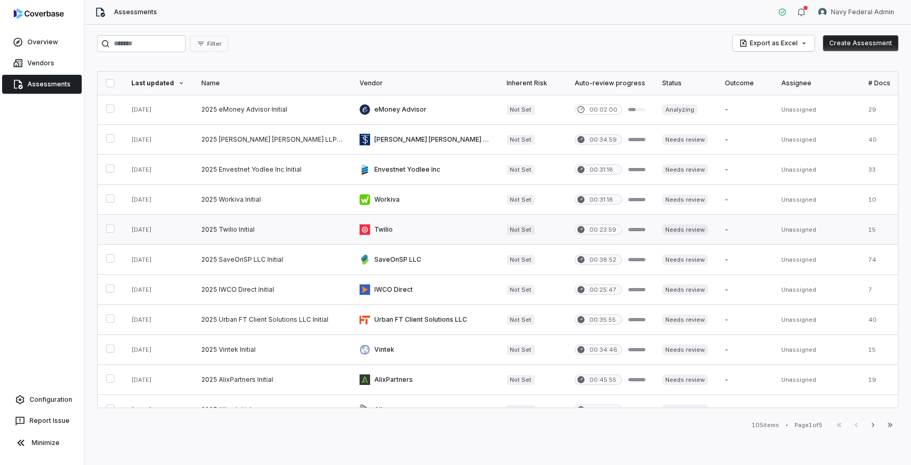
scroll to position [437, 0]
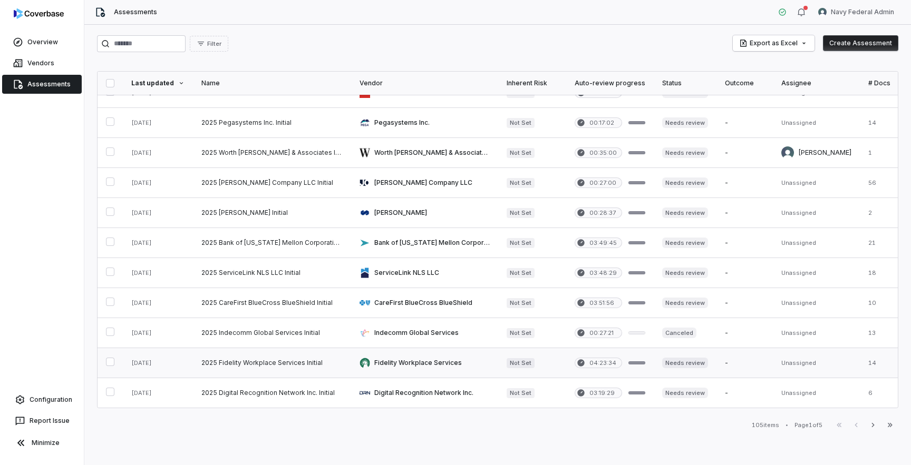
click at [479, 364] on link at bounding box center [424, 363] width 147 height 30
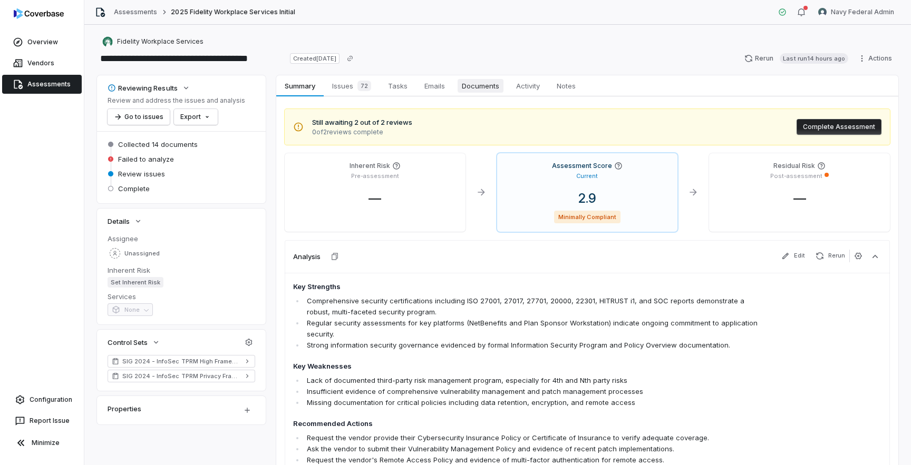
click at [482, 85] on span "Documents" at bounding box center [481, 86] width 46 height 14
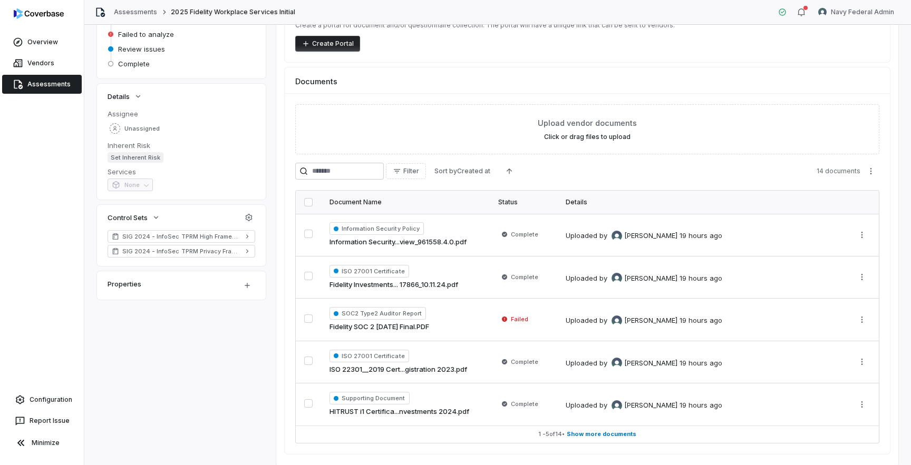
scroll to position [160, 0]
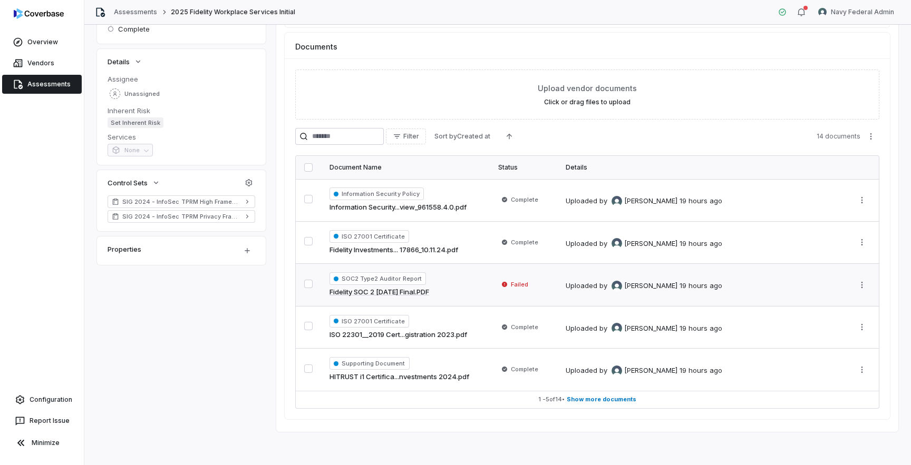
click at [467, 283] on div "SOC2 Type2 Auditor Report Fidelity SOC 2 10.31.2024 Final.PDF" at bounding box center [405, 285] width 152 height 25
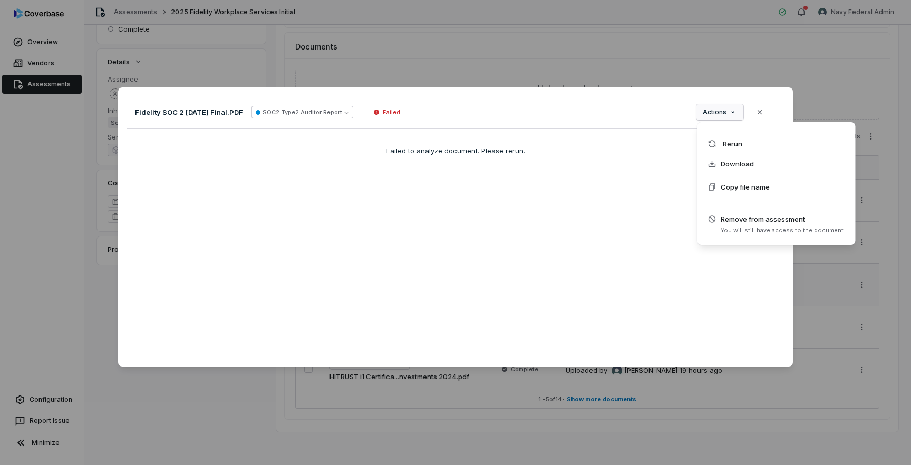
click at [725, 115] on div "Document Preview Fidelity SOC 2 10.31.2024 Final.PDF SOC2 Type2 Auditor Report …" at bounding box center [455, 233] width 911 height 324
click at [728, 139] on div "Rerun" at bounding box center [777, 143] width 150 height 17
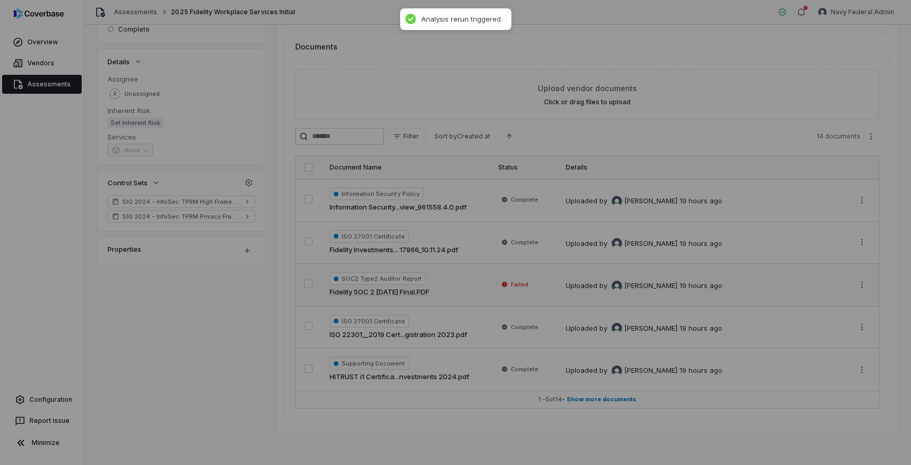
click at [710, 38] on div "Document Preview" at bounding box center [455, 232] width 911 height 465
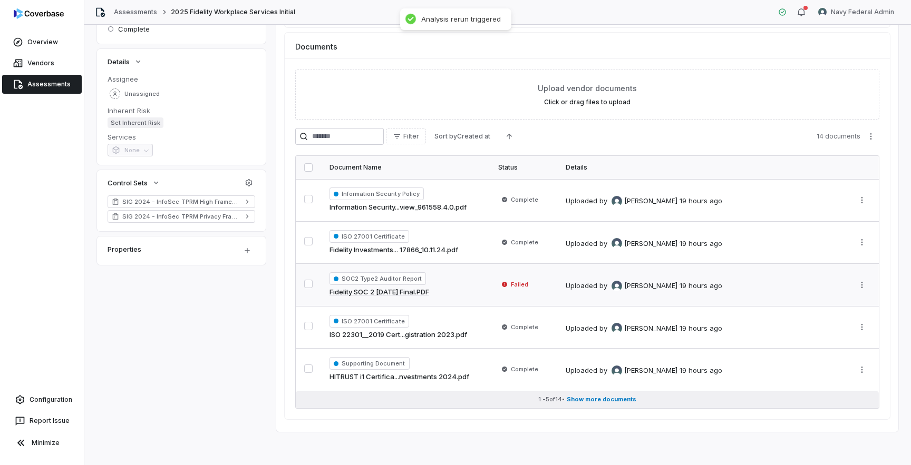
click at [625, 401] on span "Show more documents" at bounding box center [602, 400] width 70 height 8
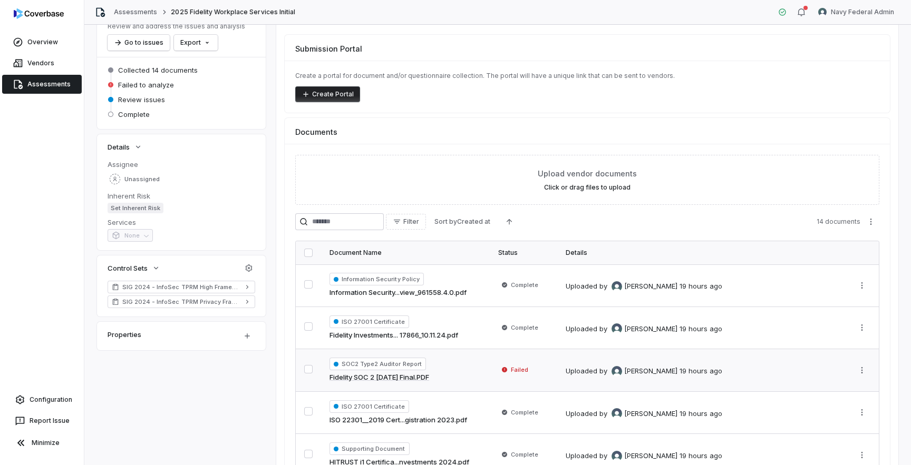
scroll to position [75, 0]
click at [563, 371] on td "Uploaded by Jonathan Lee 19 hours ago" at bounding box center [701, 370] width 288 height 43
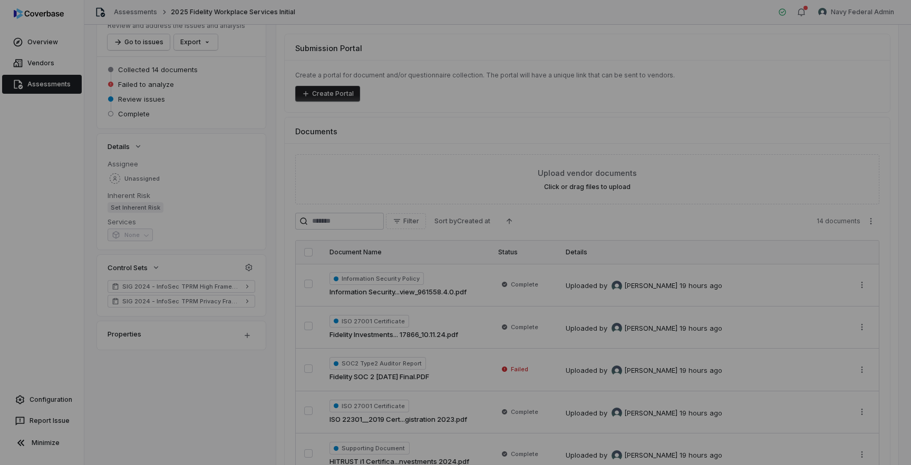
click at [445, 46] on div "Document Preview" at bounding box center [455, 232] width 911 height 465
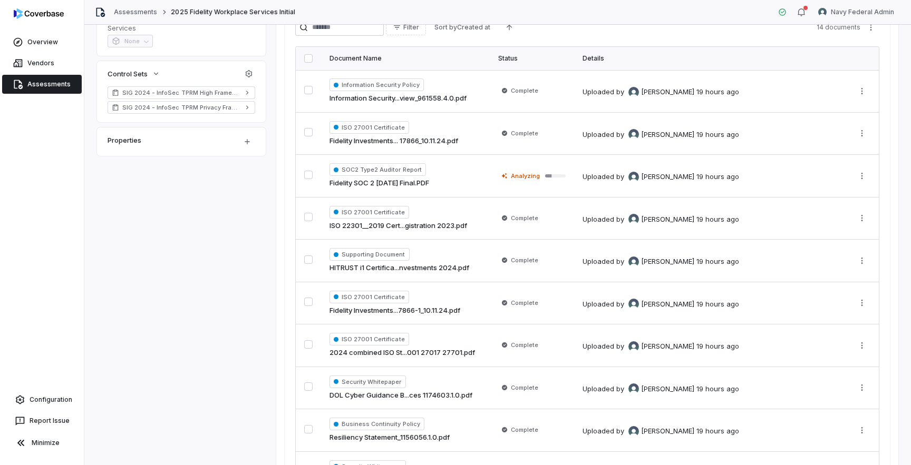
scroll to position [271, 0]
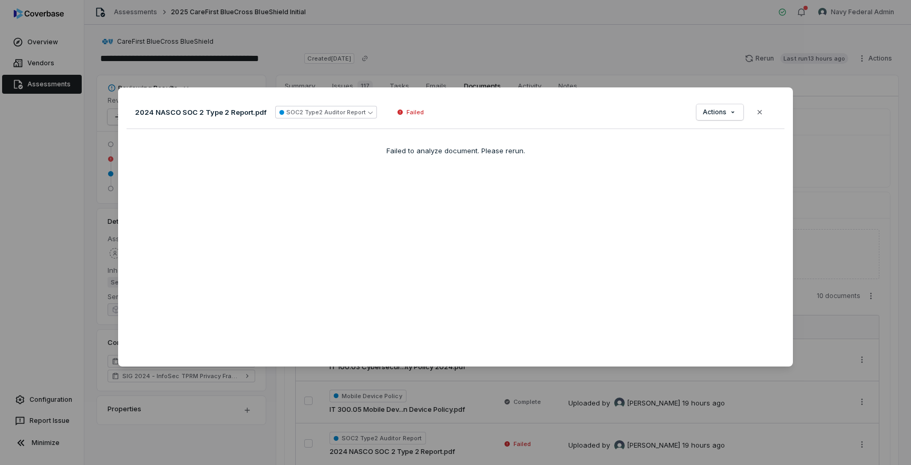
scroll to position [372, 0]
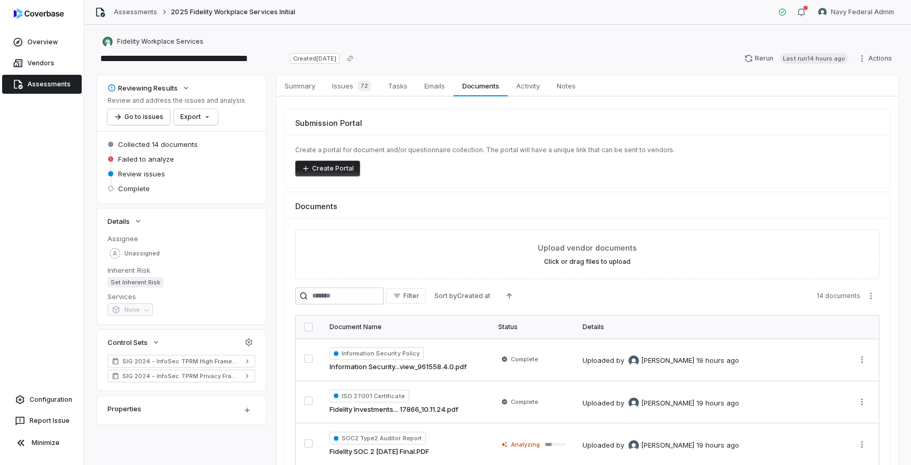
scroll to position [160, 0]
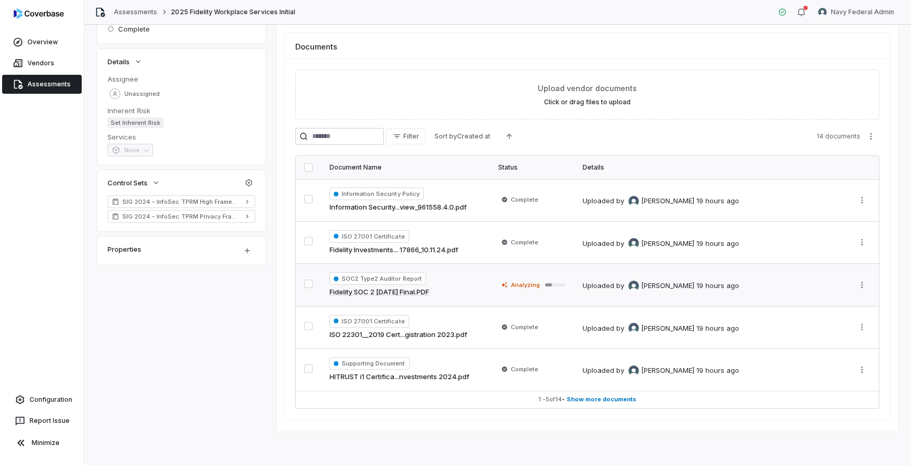
click at [573, 288] on td "Analyzing" at bounding box center [532, 285] width 84 height 43
